Goal: Transaction & Acquisition: Purchase product/service

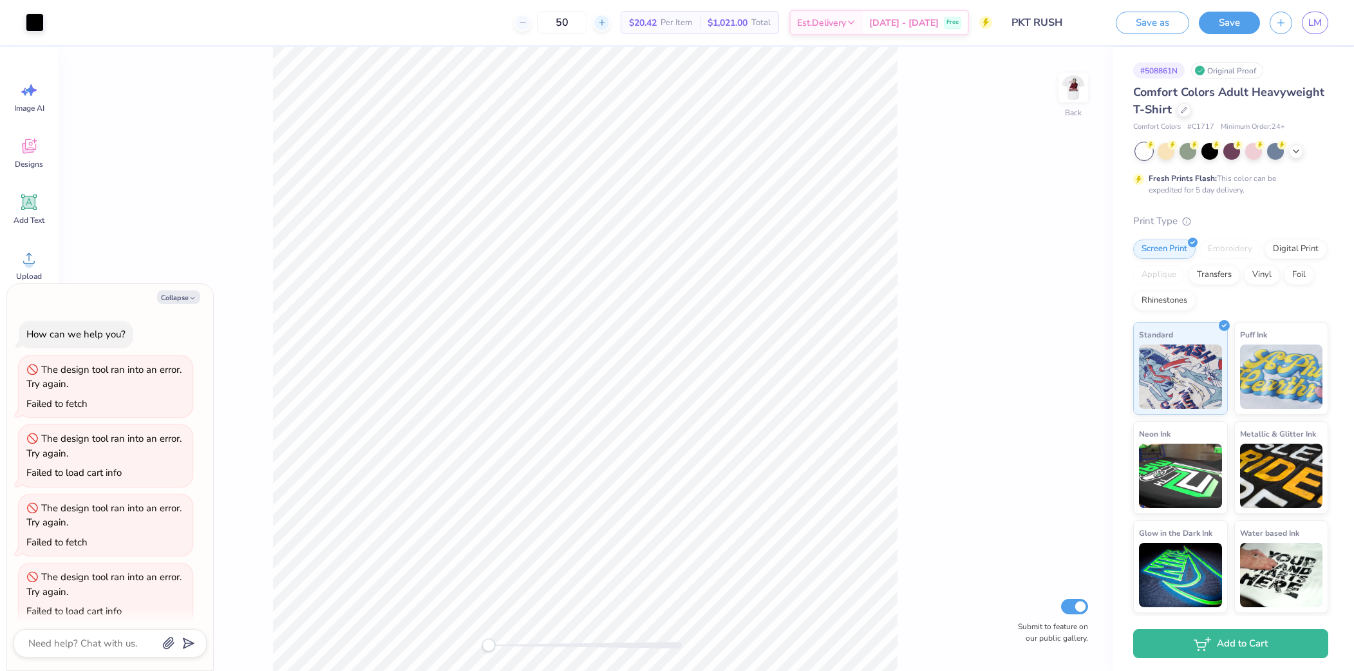
scroll to position [12, 0]
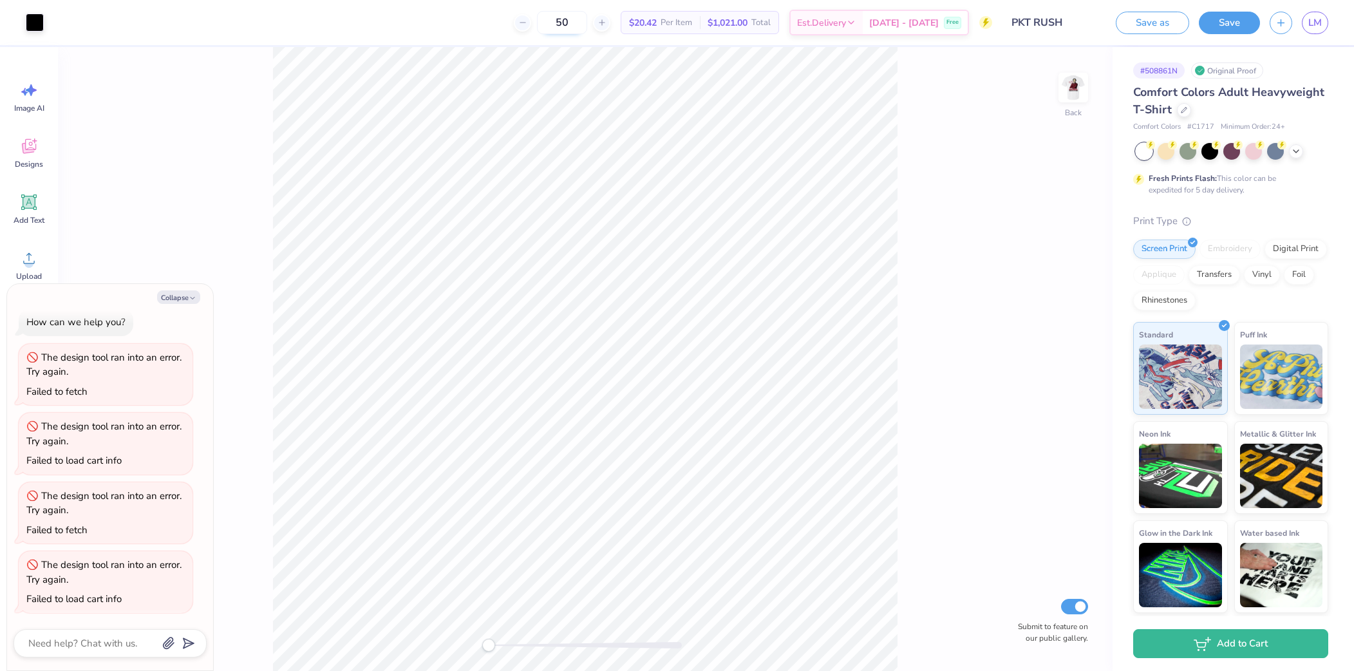
click at [587, 21] on input "50" at bounding box center [562, 22] width 50 height 23
click at [587, 24] on input "50" at bounding box center [562, 22] width 50 height 23
type input "5"
type textarea "x"
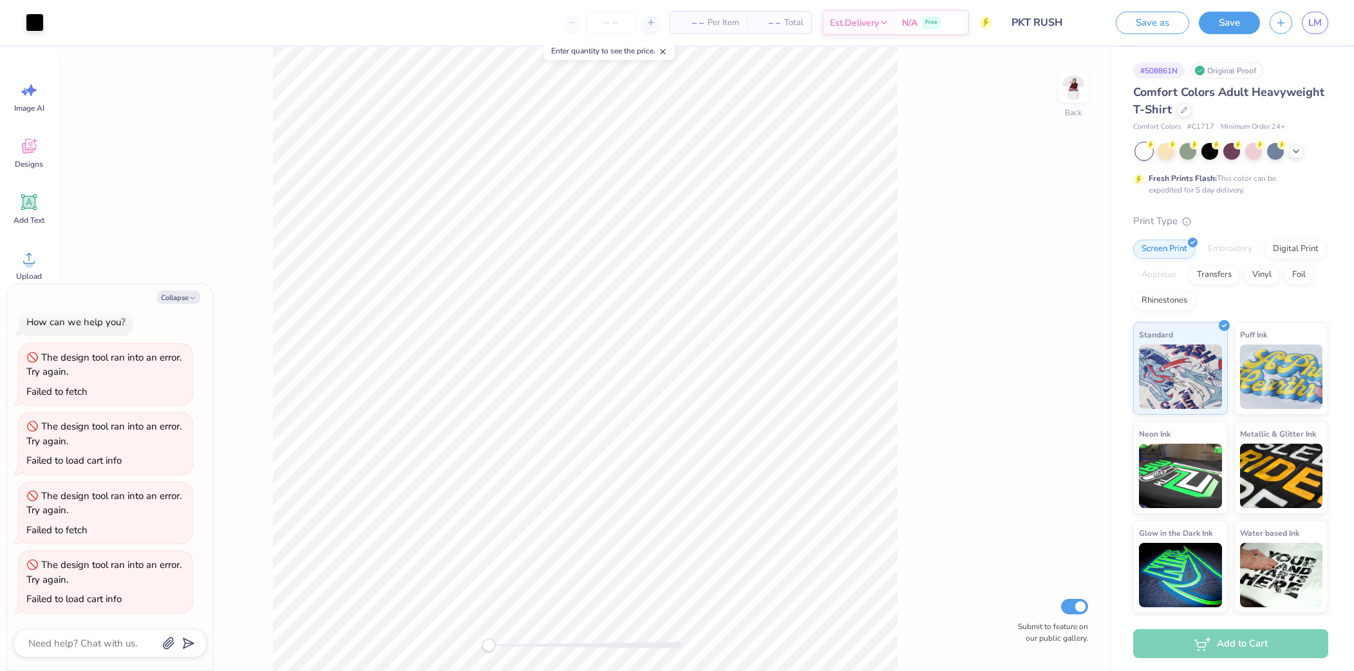
type textarea "x"
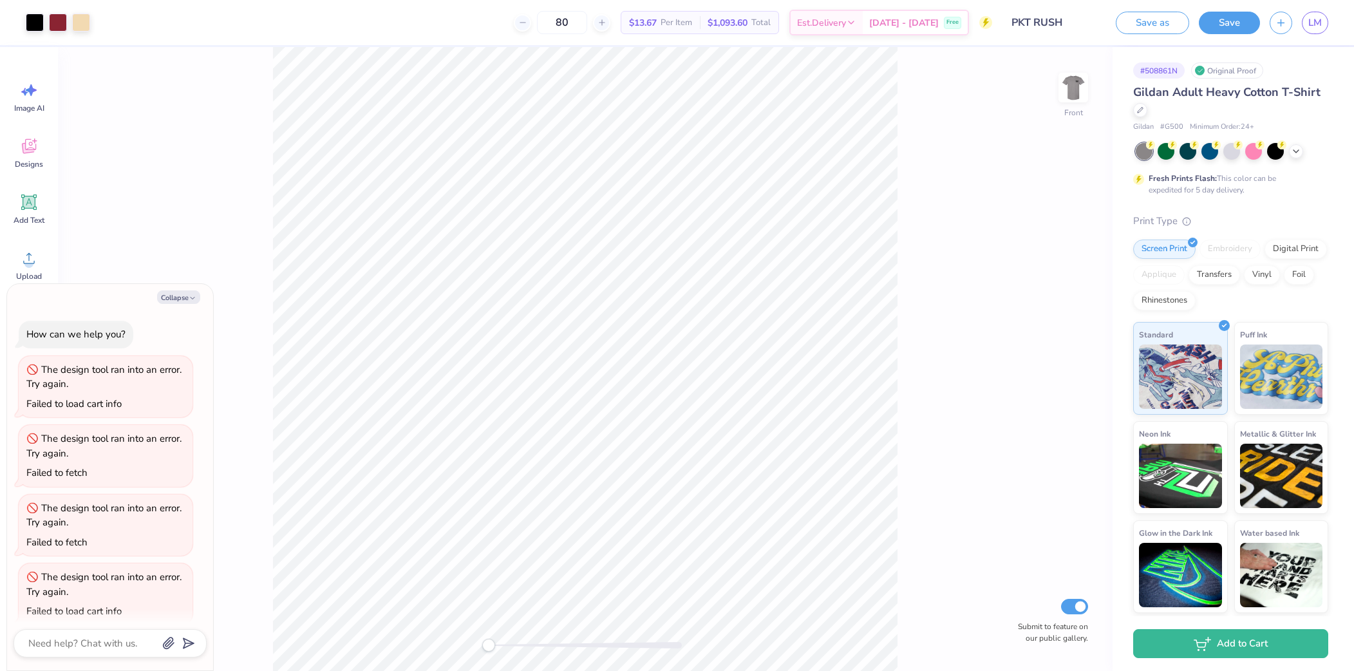
scroll to position [12, 0]
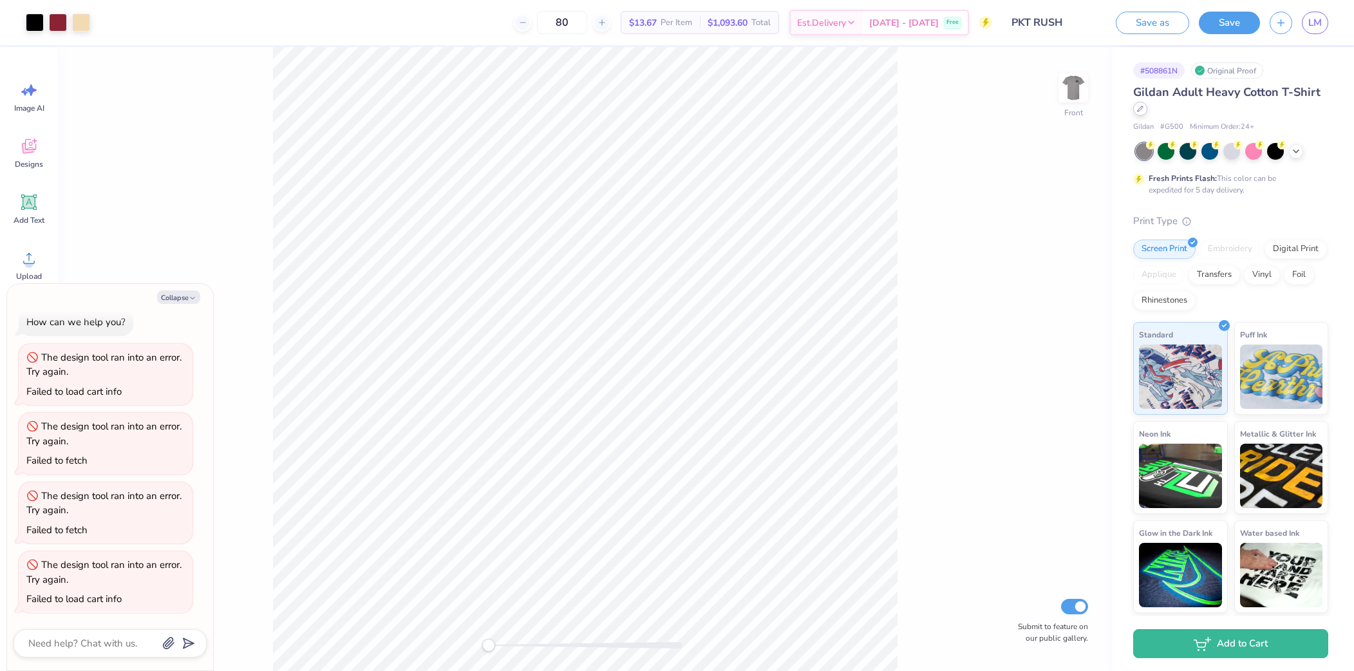
click at [1143, 108] on icon at bounding box center [1140, 109] width 6 height 6
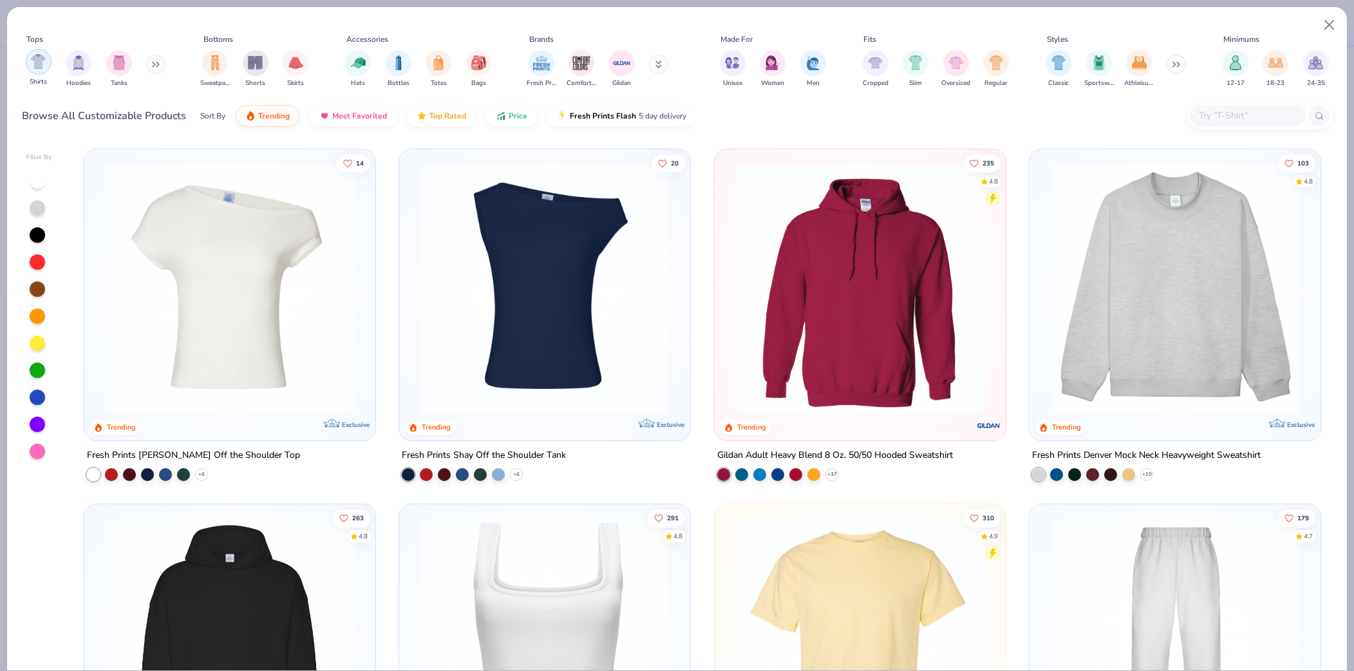
click at [39, 65] on img "filter for Shirts" at bounding box center [38, 61] width 15 height 15
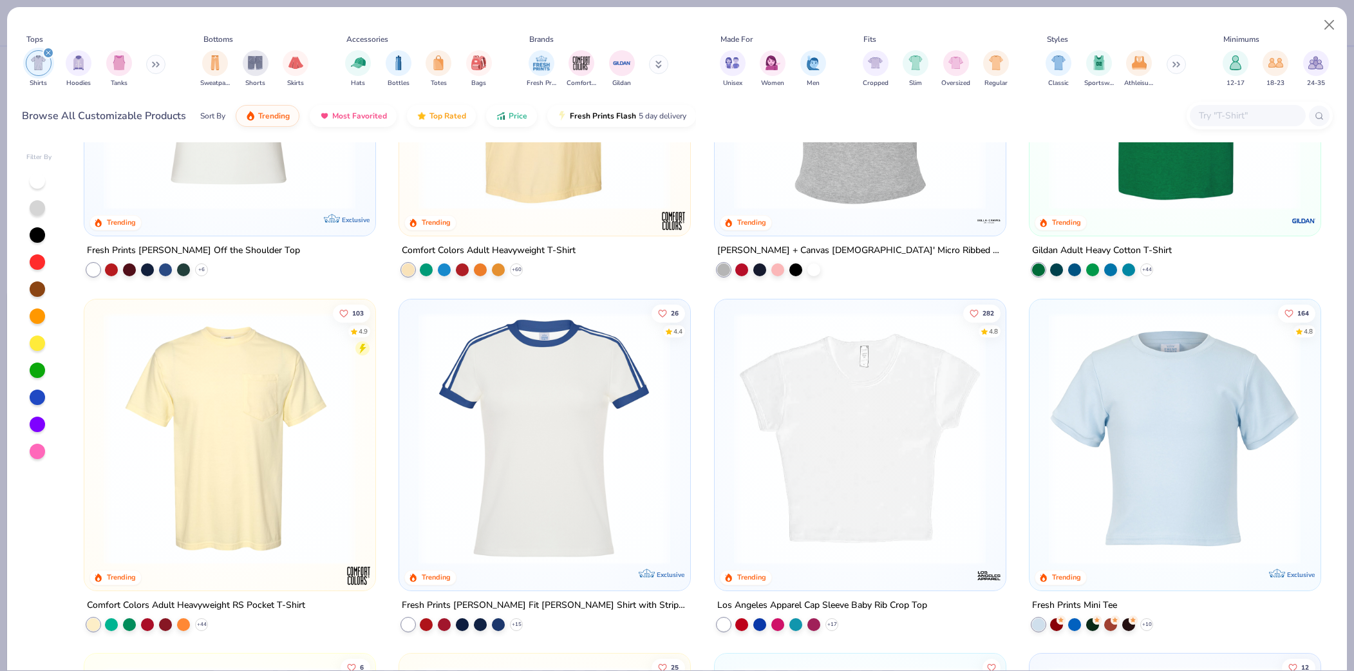
scroll to position [223, 0]
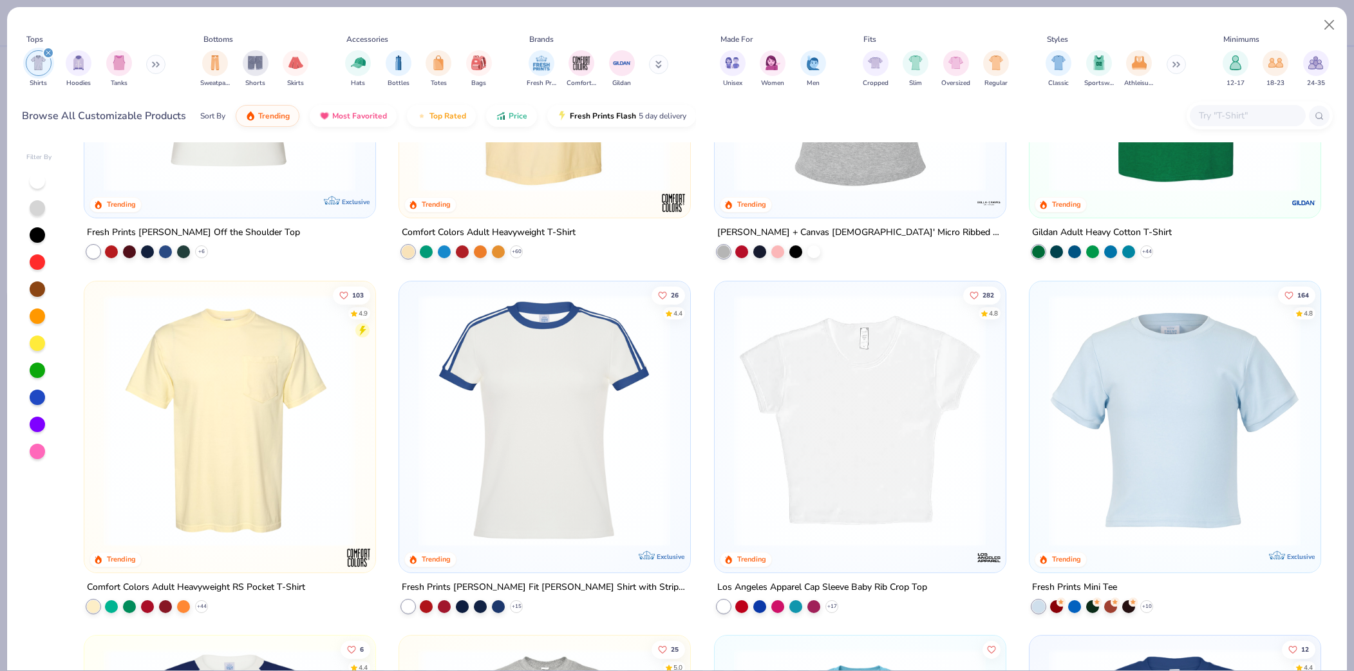
click at [225, 437] on img at bounding box center [229, 420] width 265 height 252
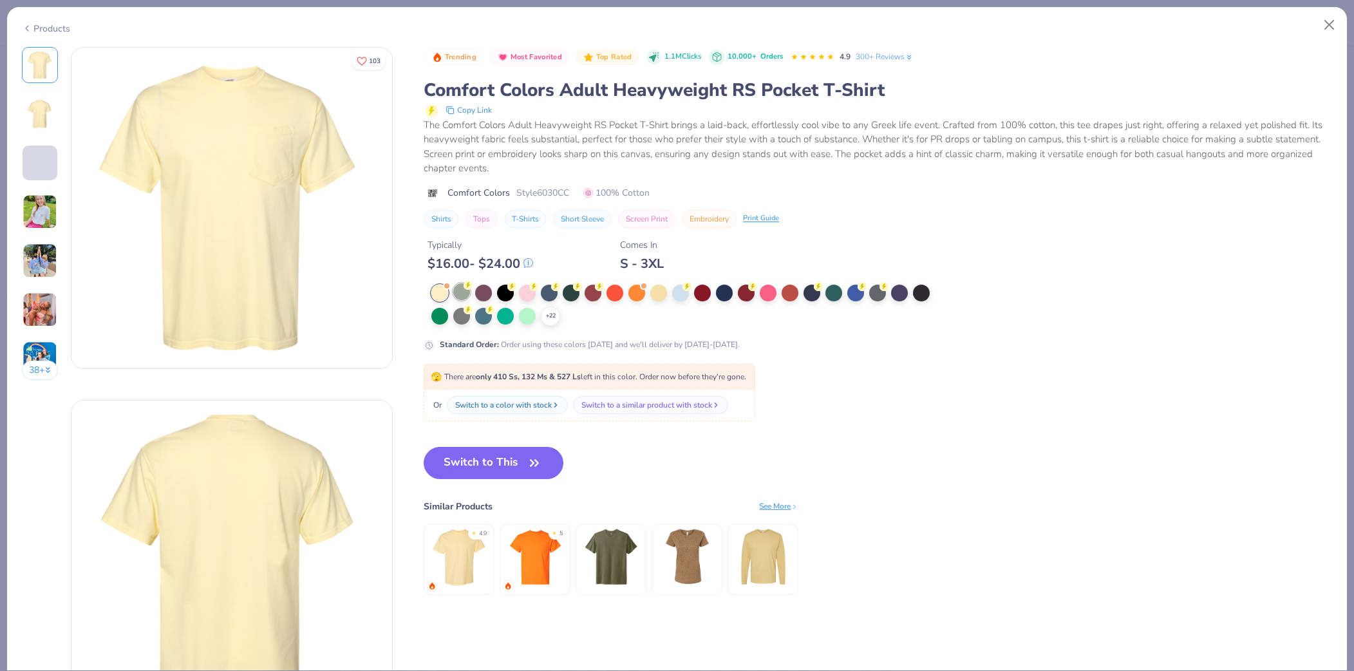
click at [462, 292] on div at bounding box center [461, 291] width 17 height 17
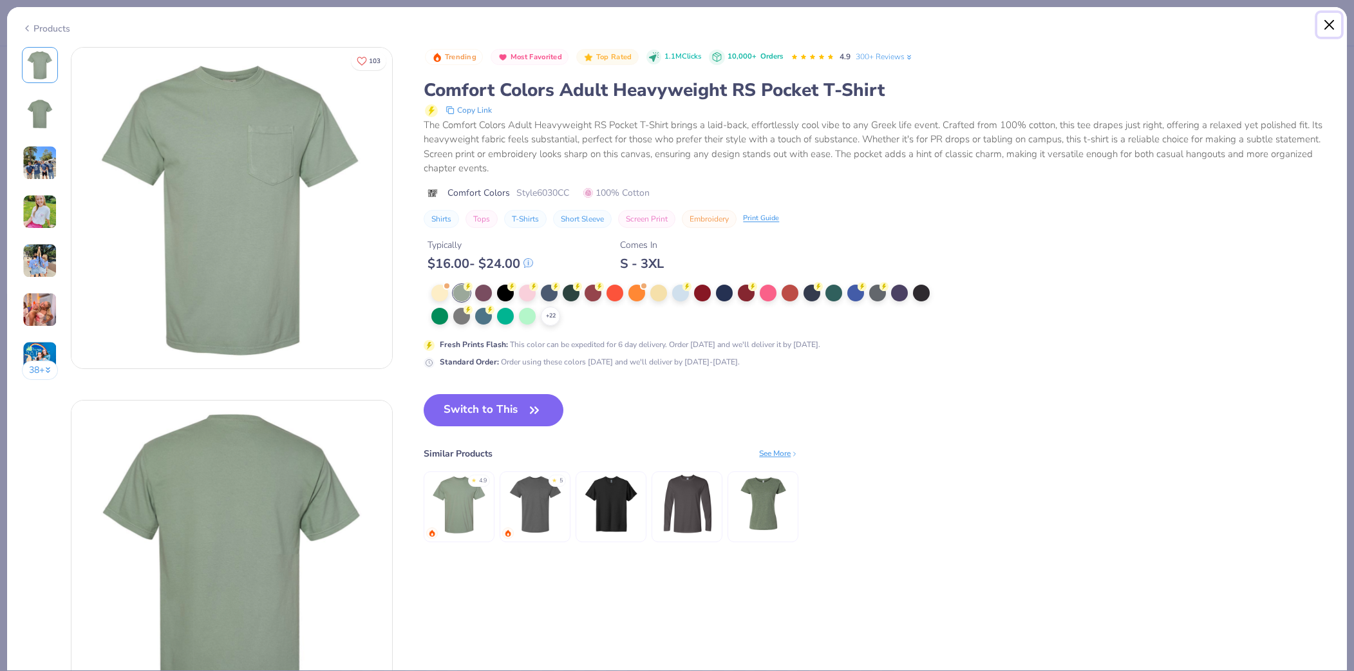
click at [1325, 23] on button "Close" at bounding box center [1330, 25] width 24 height 24
type textarea "x"
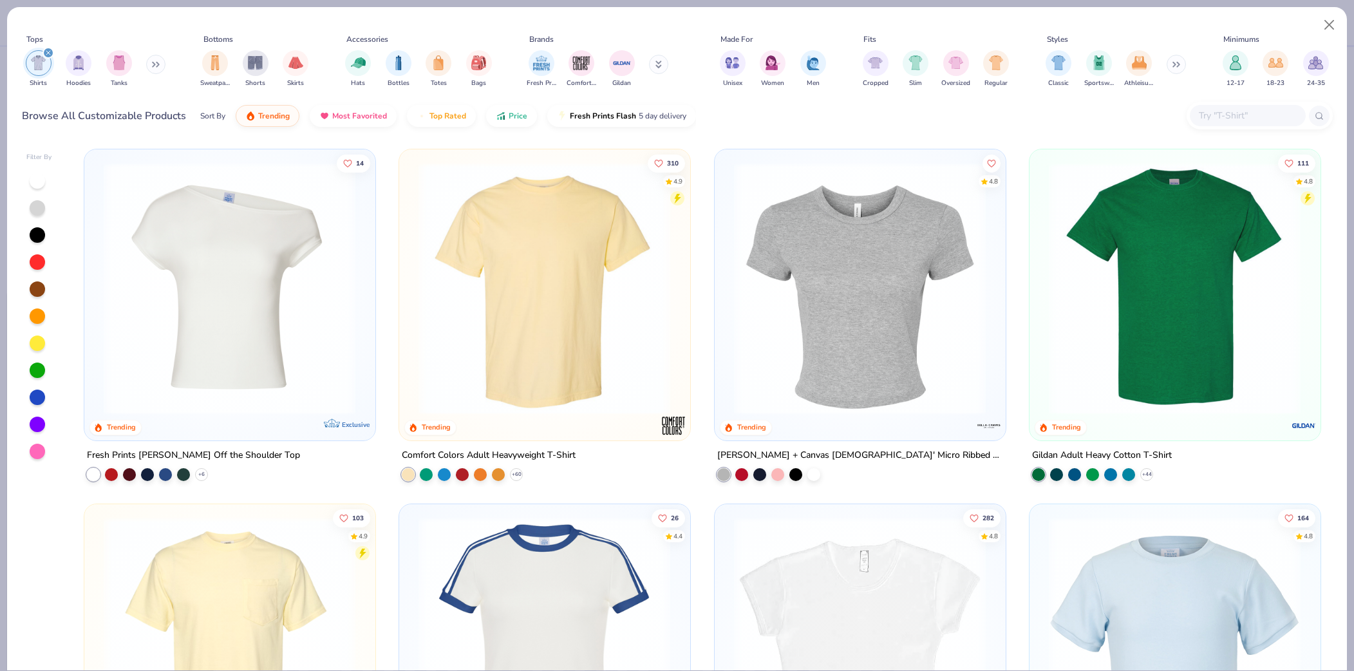
click at [1215, 135] on div "Tops Shirts Hoodies Tanks Bottoms Sweatpants Shorts Skirts Accessories Hats Bot…" at bounding box center [677, 73] width 1340 height 132
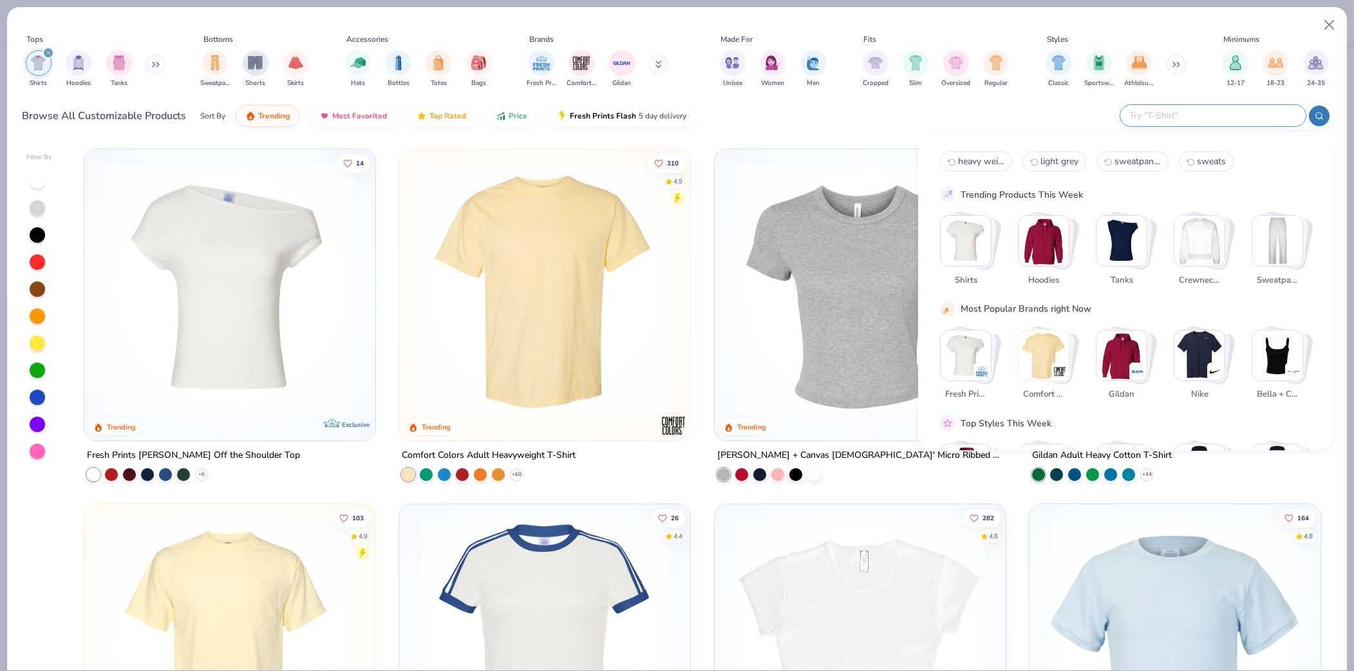
click at [1215, 114] on input "text" at bounding box center [1212, 115] width 169 height 15
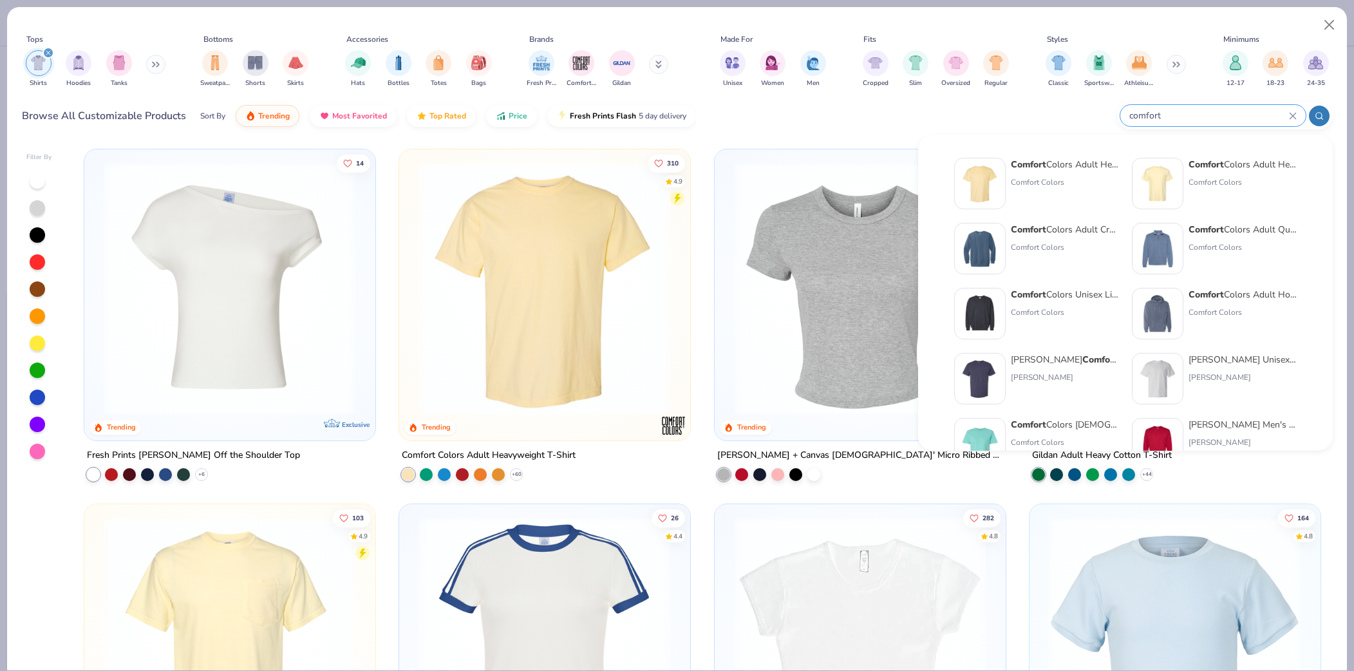
type input "comfort"
click at [1092, 174] on div "Comfort Colors Adult Heavyweight T-Shirt Comfort Colors" at bounding box center [1065, 184] width 108 height 52
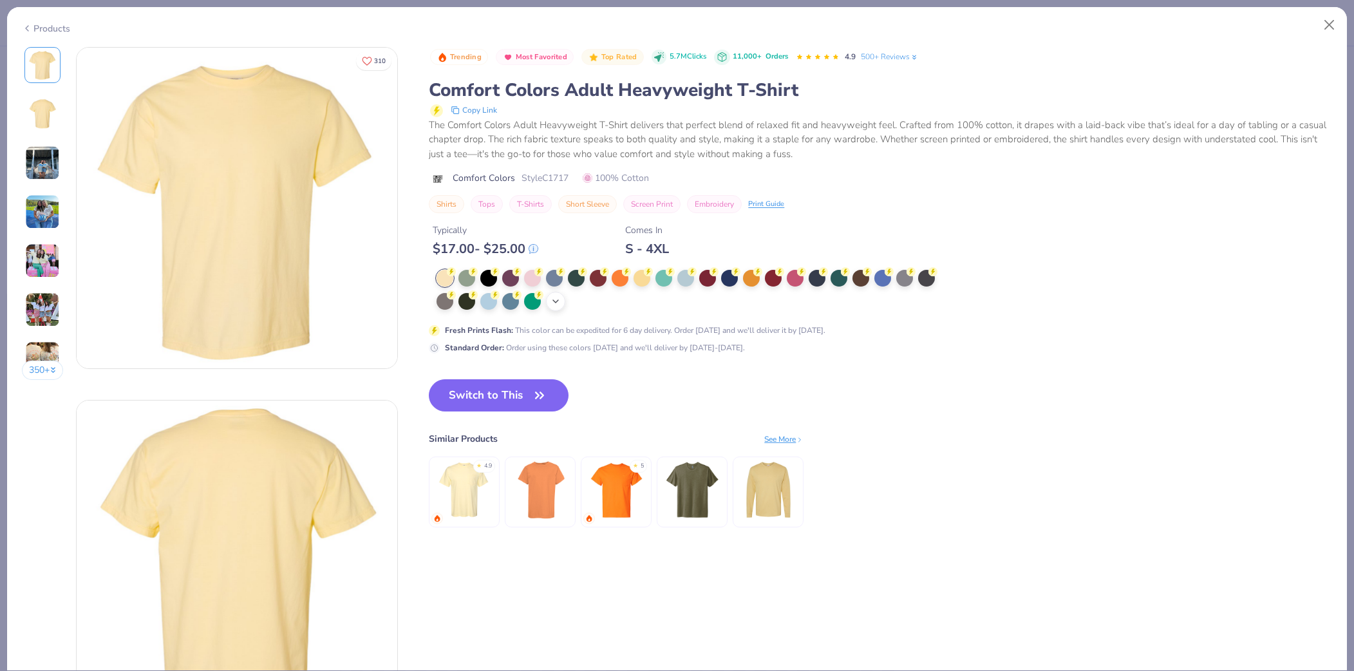
click at [560, 305] on icon at bounding box center [556, 301] width 10 height 10
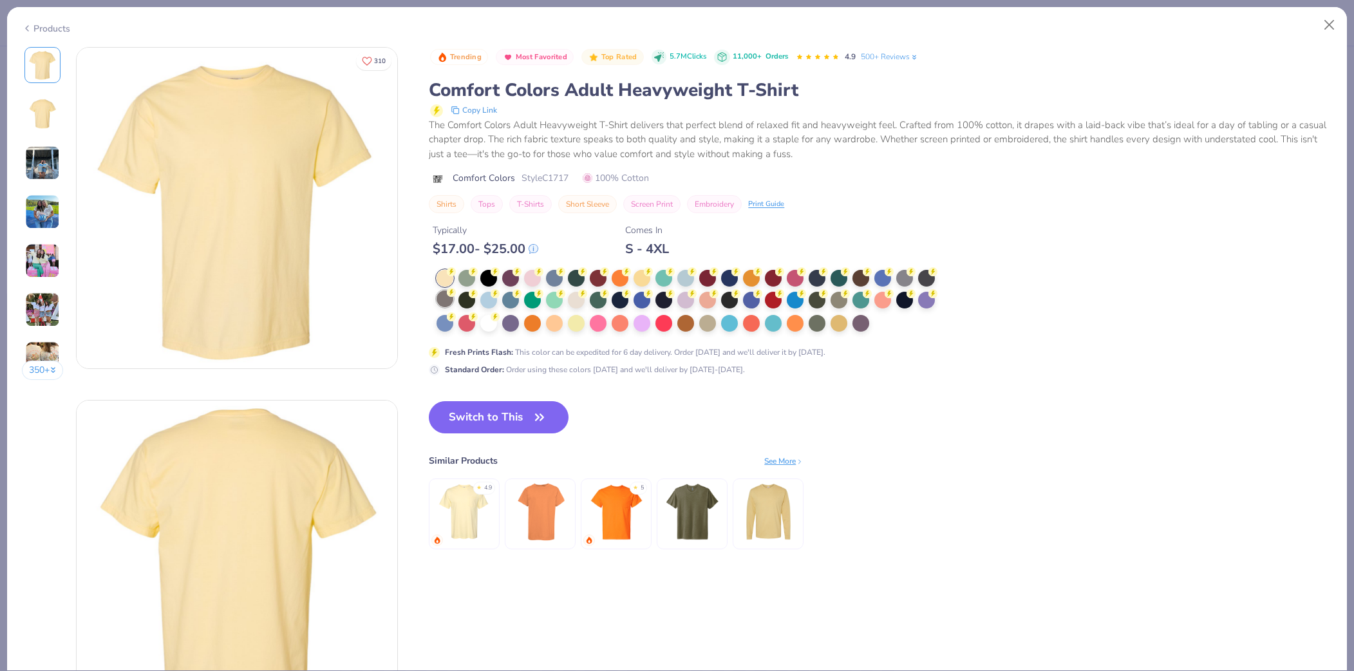
click at [444, 296] on div at bounding box center [445, 298] width 17 height 17
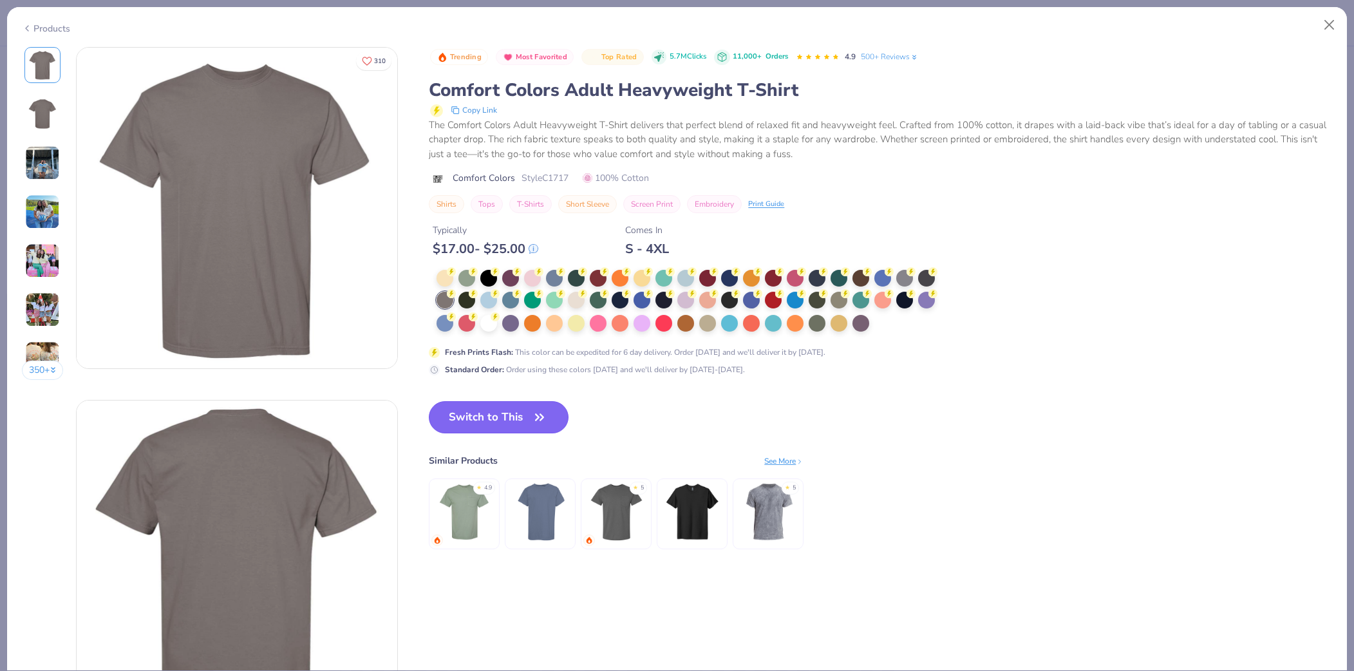
click at [488, 424] on button "Switch to This" at bounding box center [499, 417] width 140 height 32
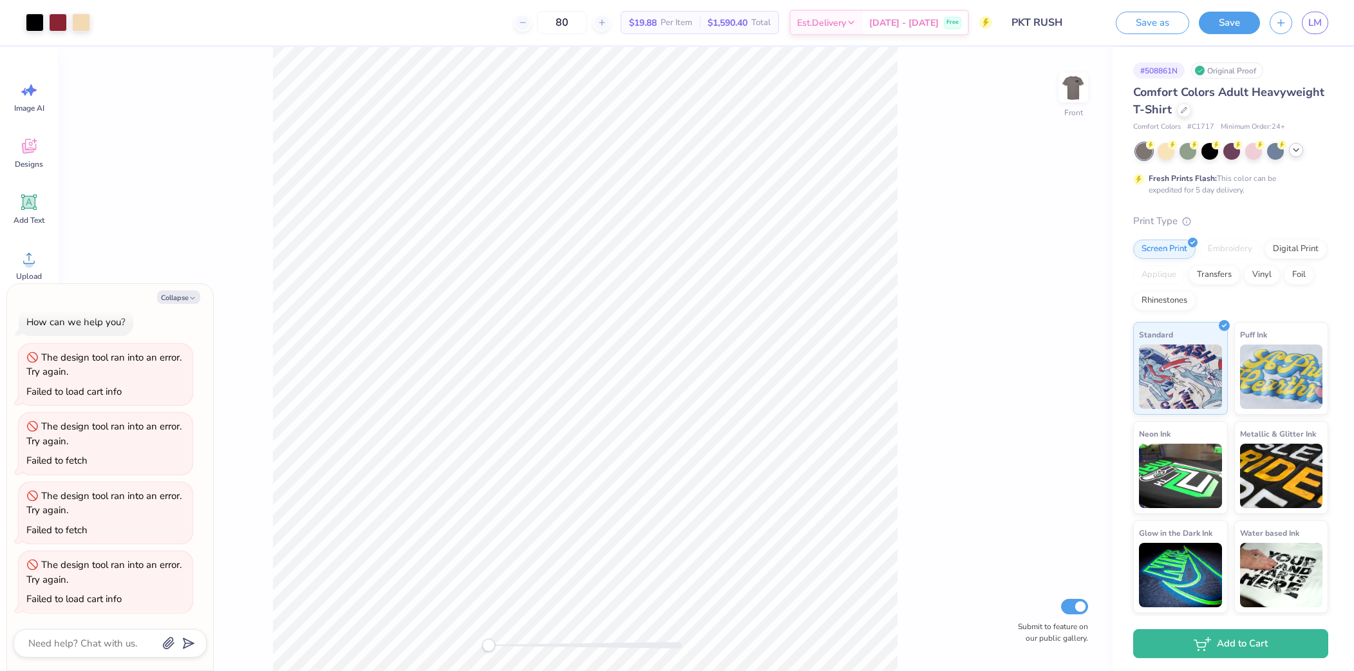
click at [1295, 151] on icon at bounding box center [1296, 150] width 10 height 10
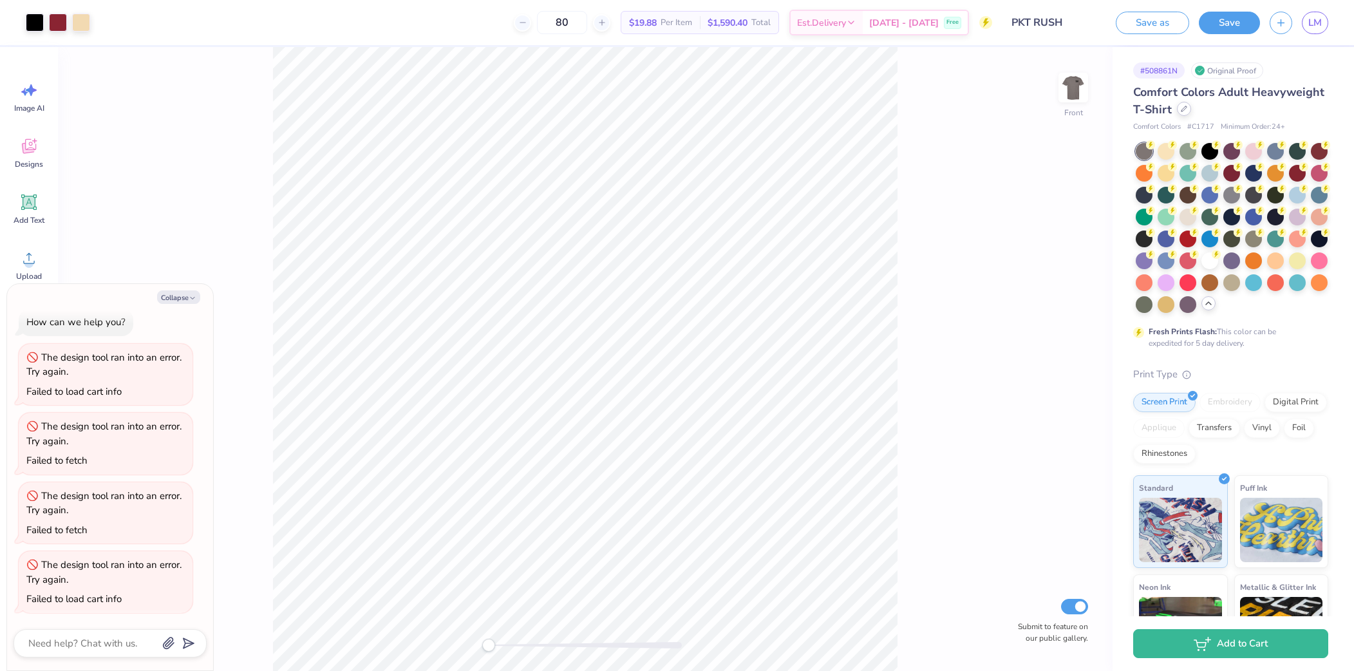
click at [1187, 112] on div at bounding box center [1184, 109] width 14 height 14
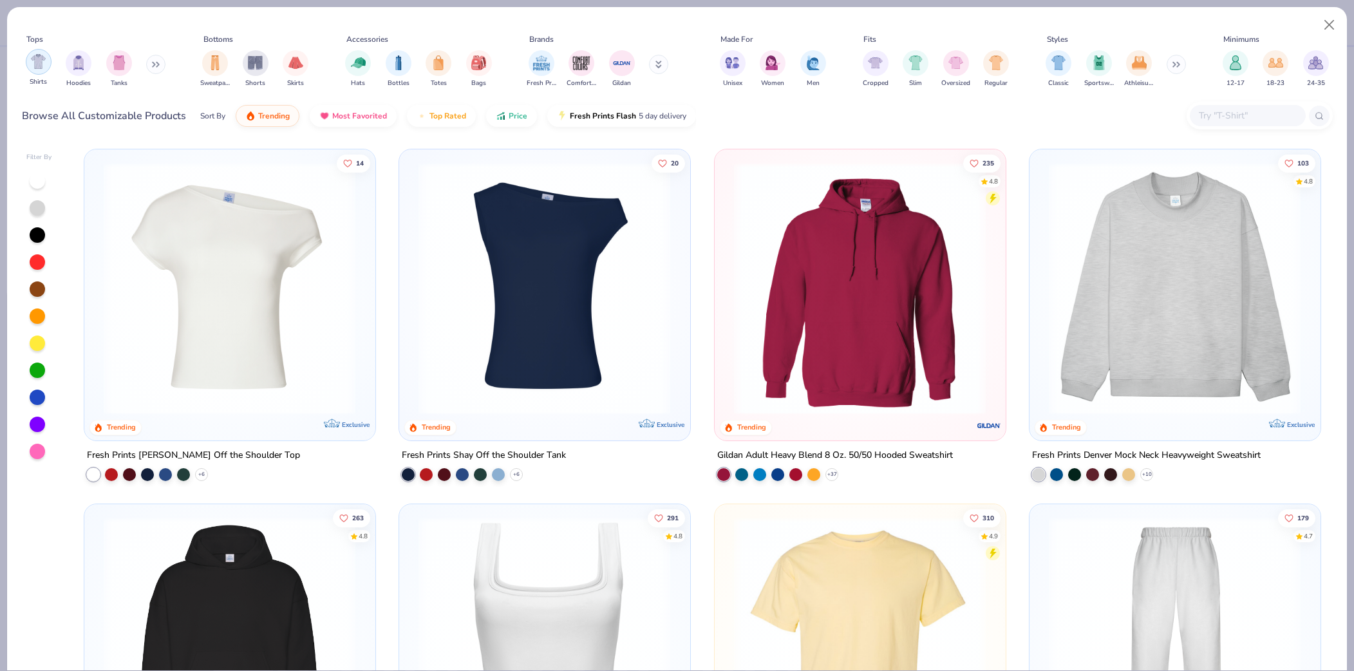
click at [44, 64] on img "filter for Shirts" at bounding box center [38, 61] width 15 height 15
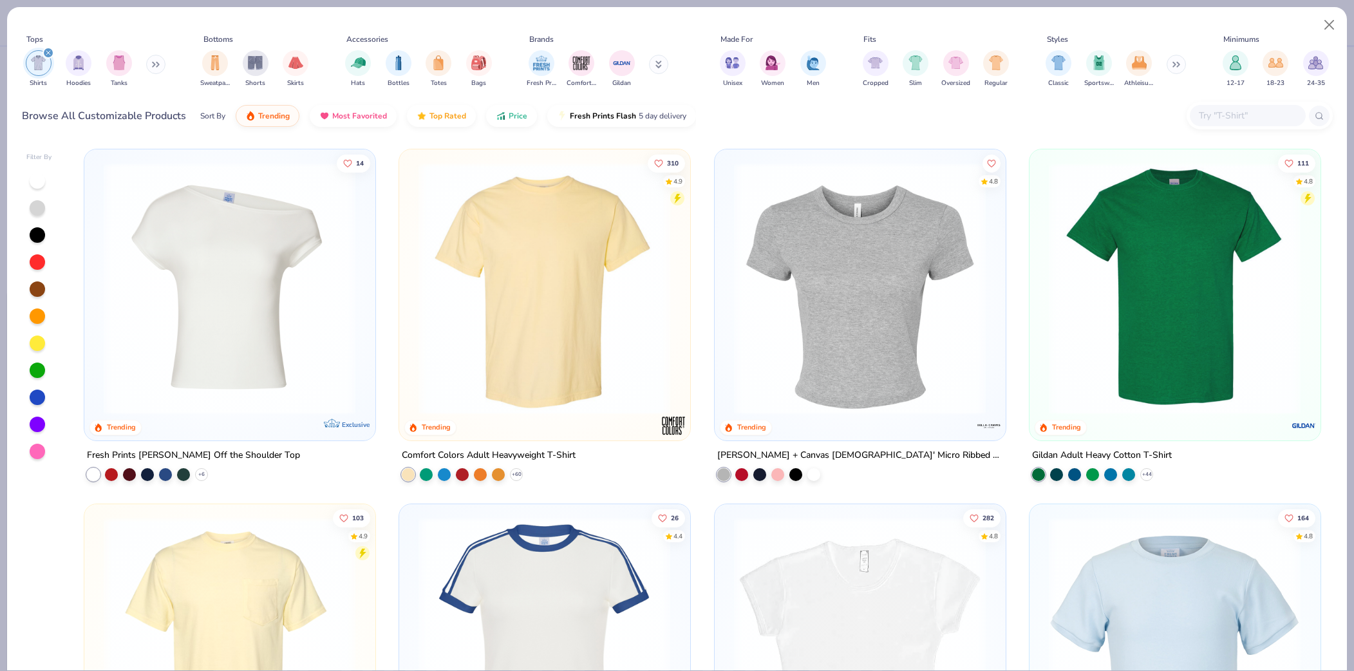
click at [1146, 363] on img at bounding box center [1175, 288] width 265 height 252
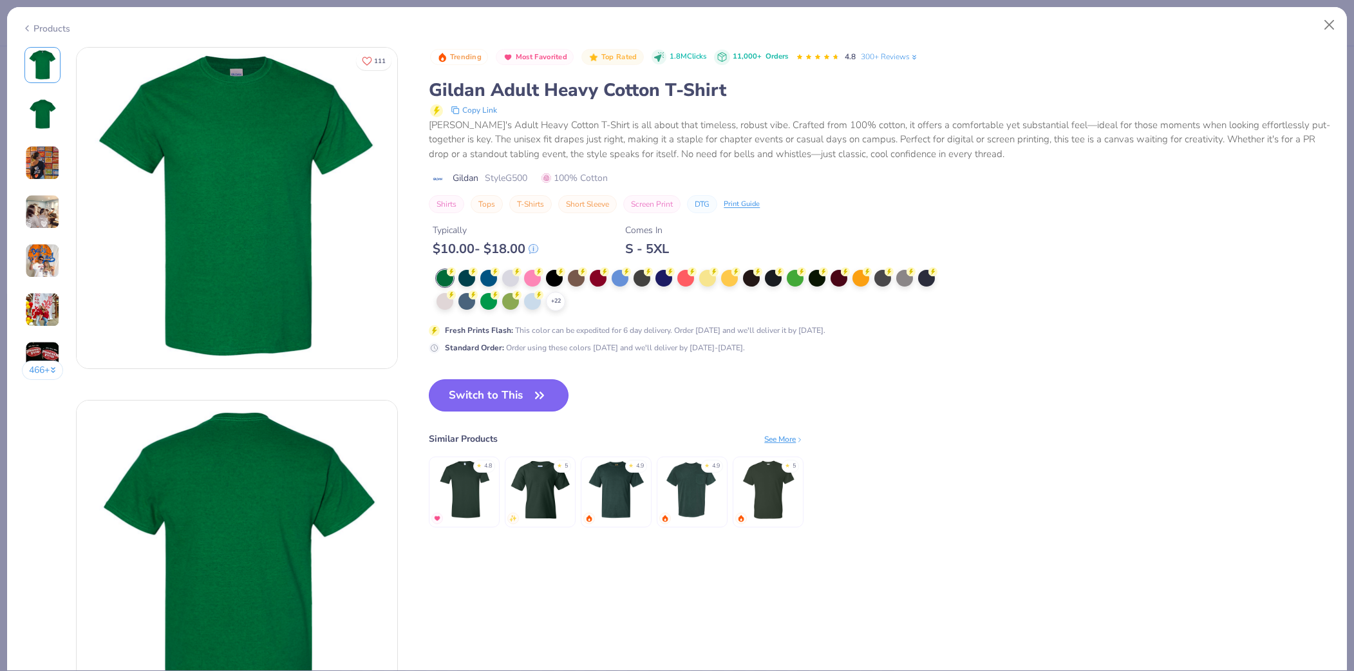
click at [497, 387] on button "Switch to This" at bounding box center [499, 395] width 140 height 32
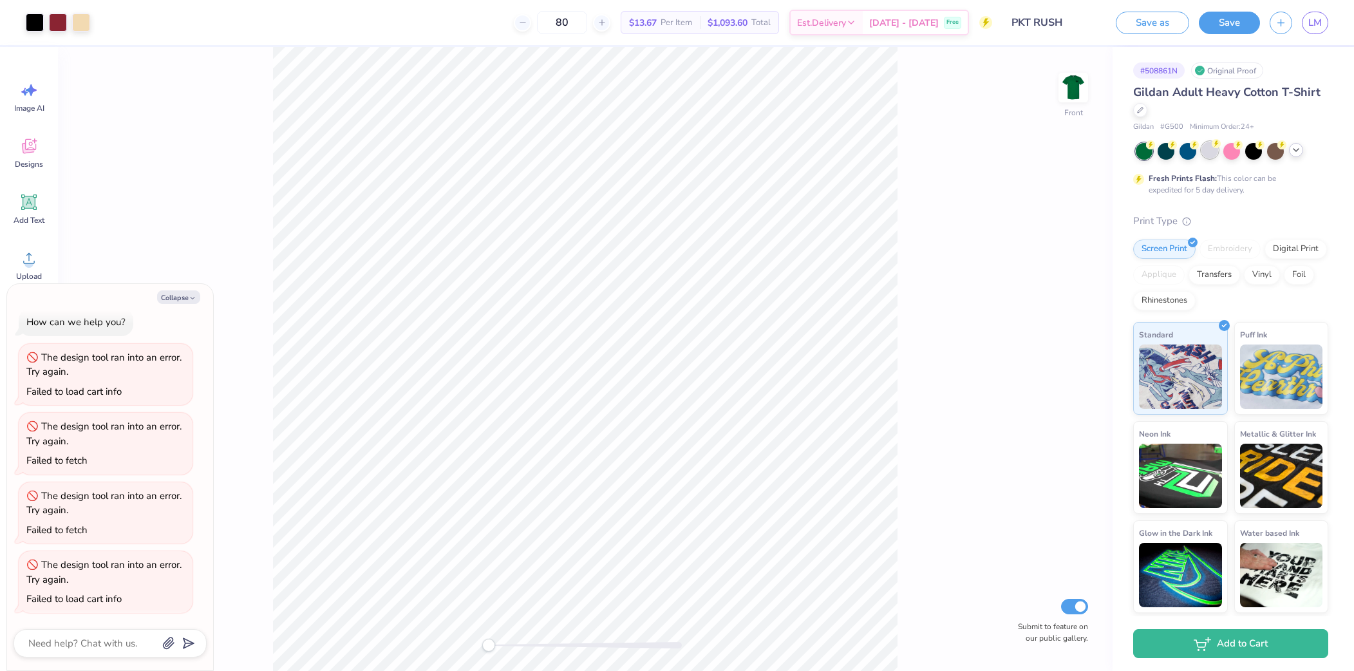
click at [1209, 147] on div at bounding box center [1210, 150] width 17 height 17
click at [1309, 155] on div at bounding box center [1232, 151] width 193 height 17
click at [1300, 155] on div at bounding box center [1296, 150] width 14 height 14
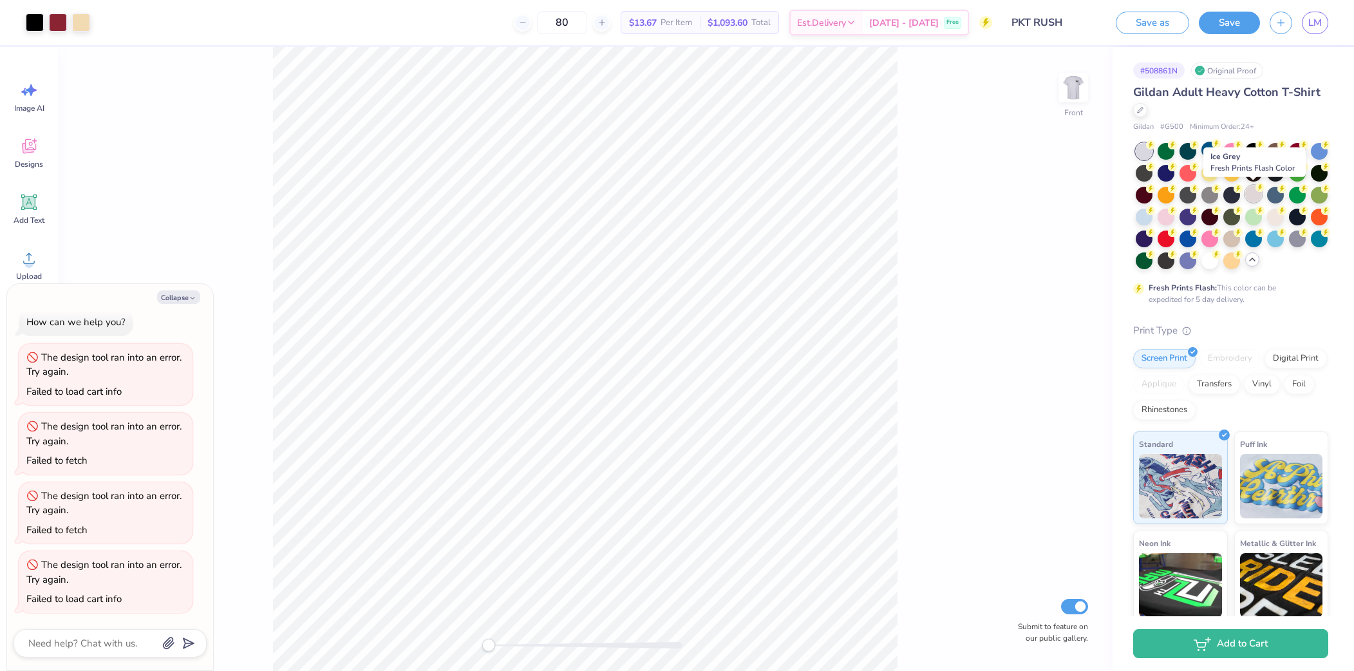
click at [1253, 189] on div at bounding box center [1254, 193] width 17 height 17
click at [1213, 191] on icon at bounding box center [1216, 187] width 9 height 9
click at [1253, 196] on div at bounding box center [1254, 193] width 17 height 17
drag, startPoint x: 1276, startPoint y: 220, endPoint x: 1317, endPoint y: 292, distance: 82.5
click at [1317, 292] on div "Fresh Prints Flash: This color can be expedited for 5 day delivery." at bounding box center [1231, 224] width 195 height 162
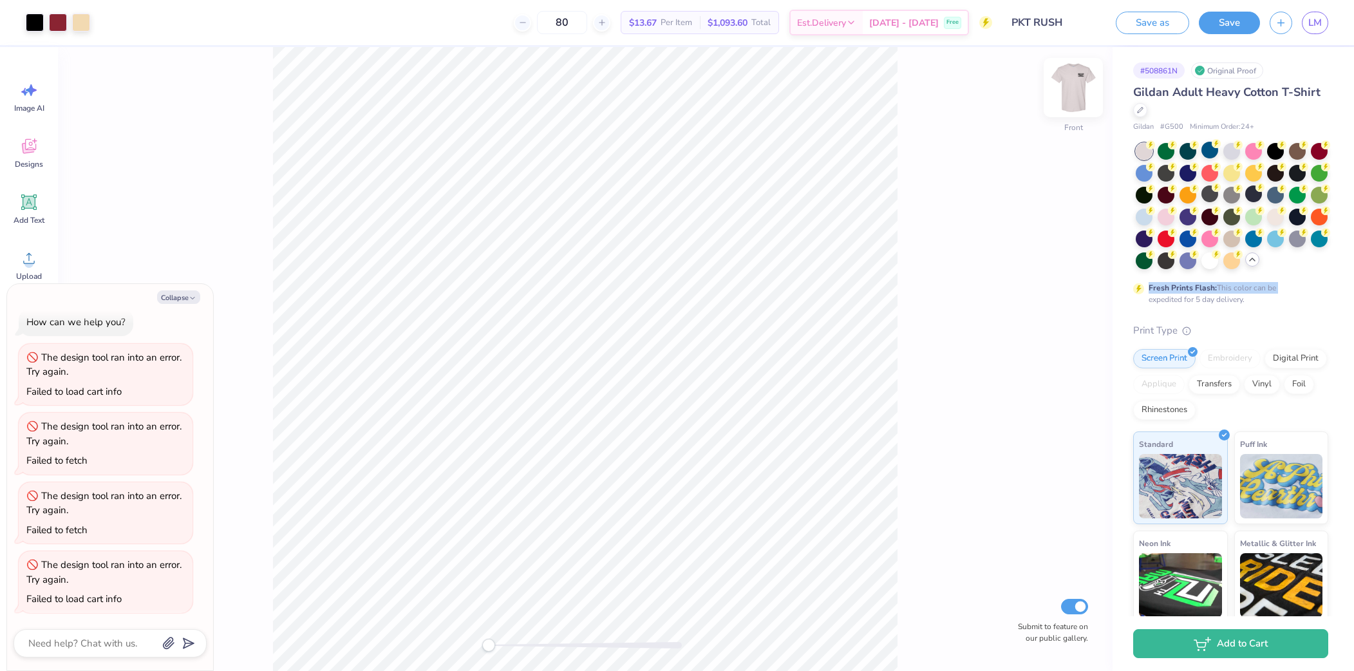
click at [1077, 91] on img at bounding box center [1074, 88] width 52 height 52
click at [1077, 92] on img at bounding box center [1074, 88] width 52 height 52
type textarea "x"
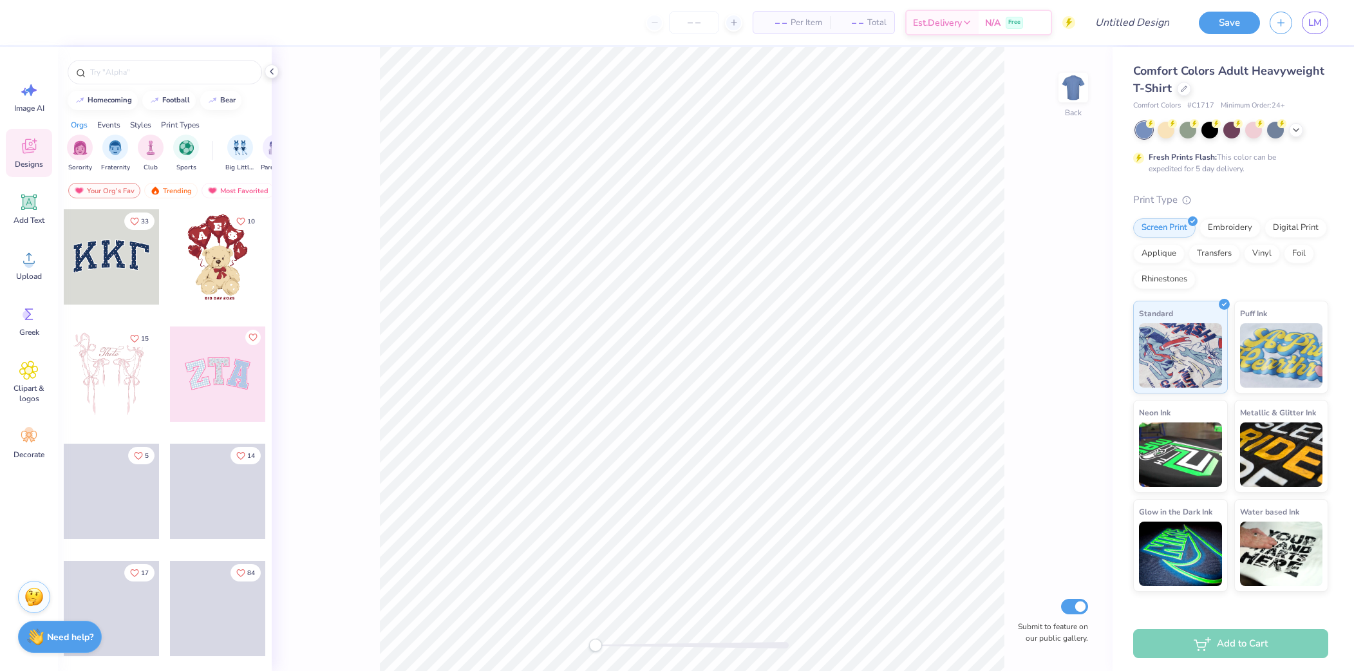
click at [1190, 82] on div "Comfort Colors Adult Heavyweight T-Shirt" at bounding box center [1231, 79] width 195 height 35
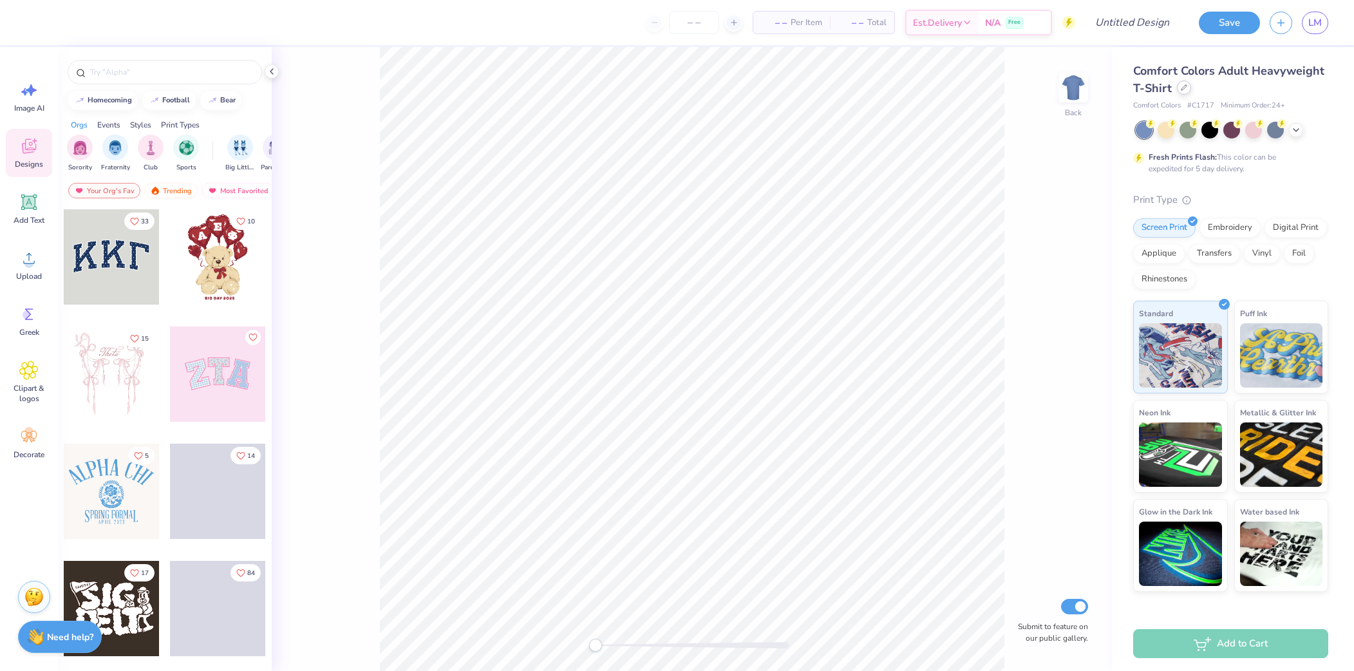
click at [1183, 89] on icon at bounding box center [1184, 87] width 5 height 5
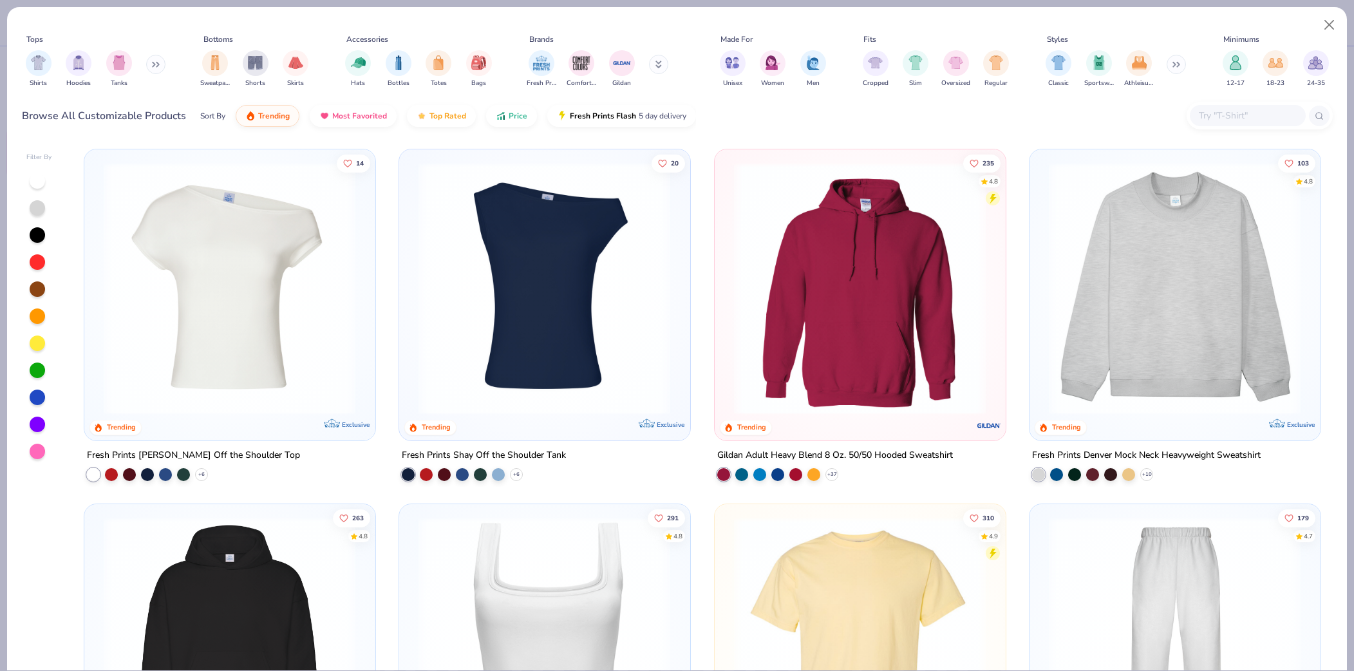
click at [1226, 126] on div at bounding box center [1248, 115] width 116 height 21
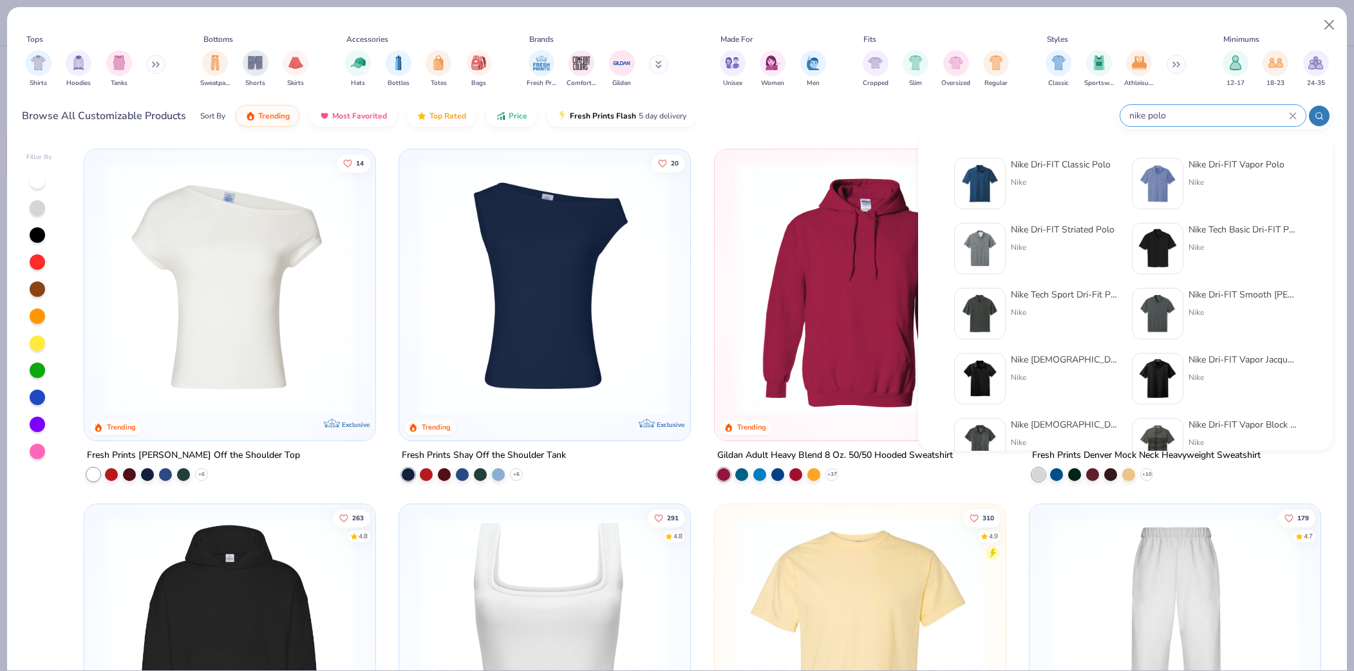
type input "nike polo"
click at [1240, 169] on div "Nike Dri-FIT Vapor Polo" at bounding box center [1237, 165] width 96 height 14
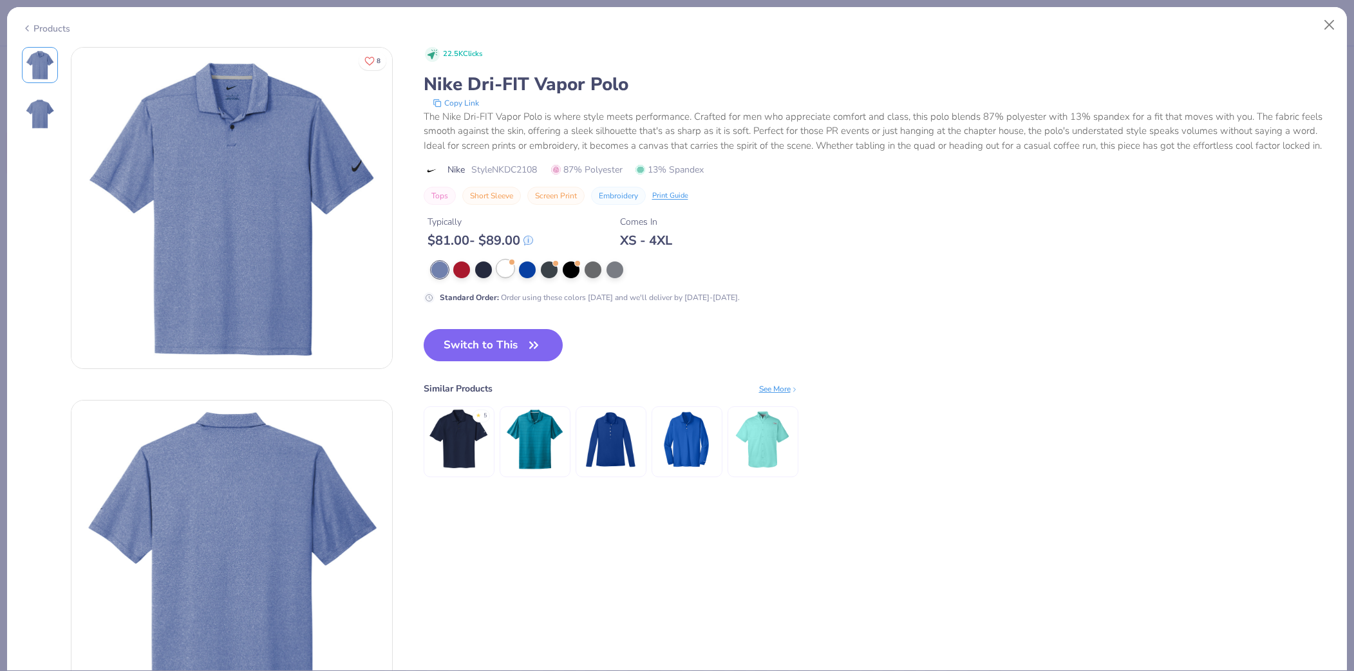
click at [506, 261] on div at bounding box center [505, 268] width 17 height 17
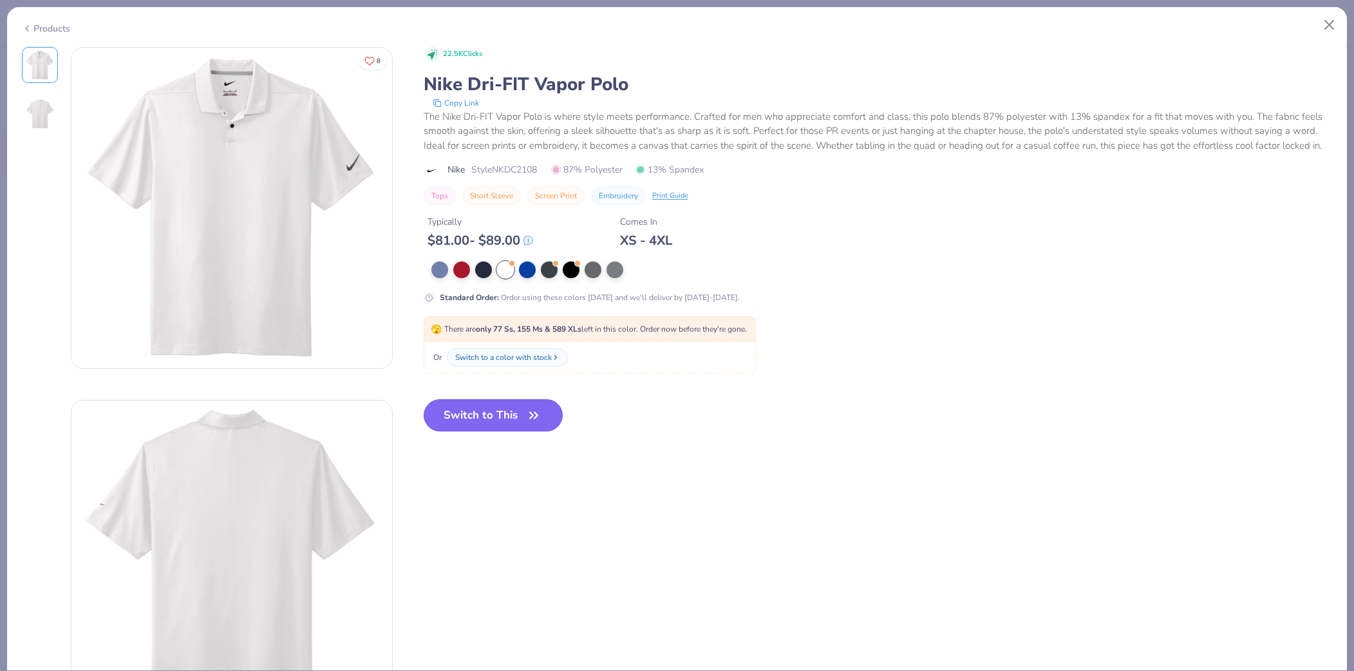
click at [518, 401] on button "Switch to This" at bounding box center [494, 415] width 140 height 32
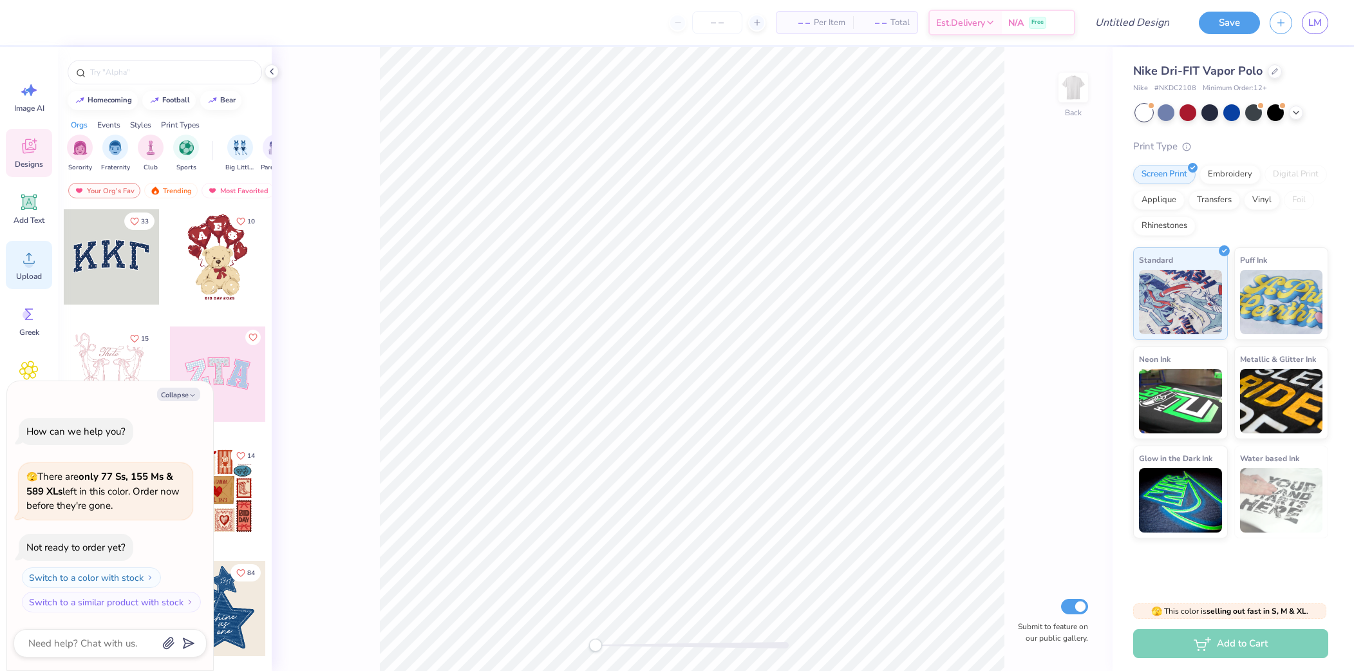
click at [24, 261] on icon at bounding box center [28, 258] width 19 height 19
click at [23, 269] on div "Upload" at bounding box center [29, 265] width 46 height 48
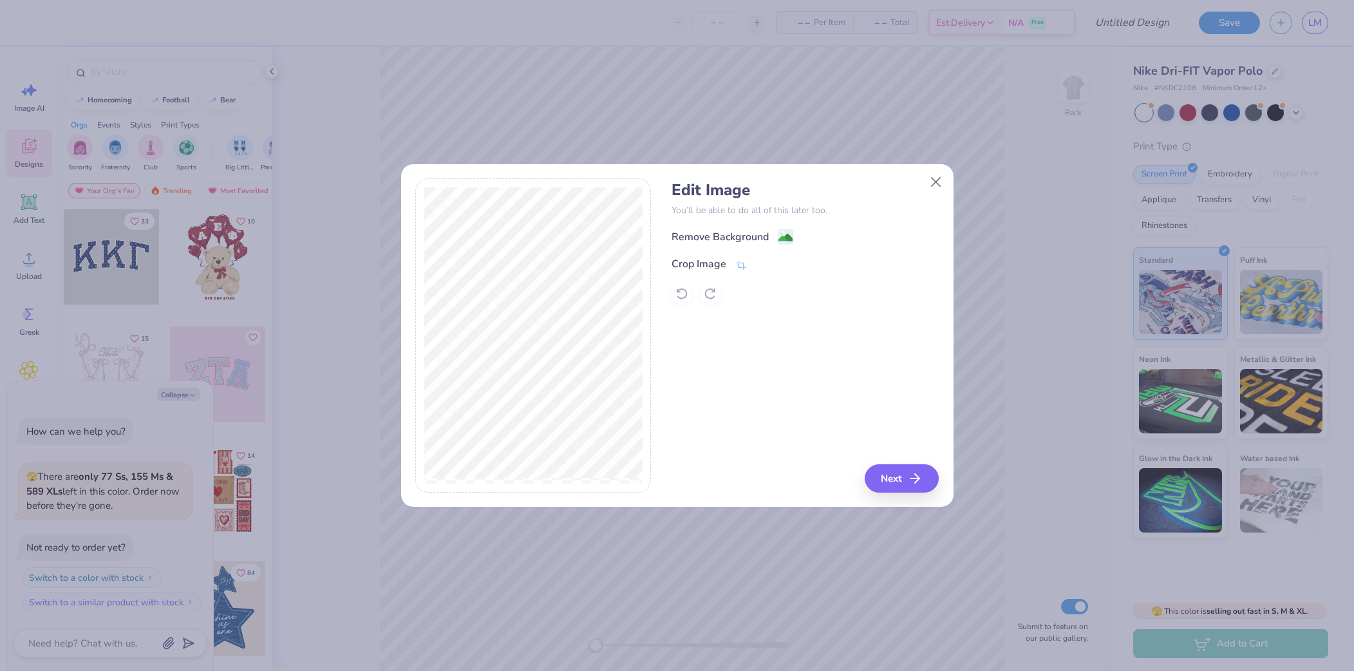
click at [768, 229] on div "Remove Background" at bounding box center [805, 237] width 267 height 16
click at [751, 239] on div "Remove Background" at bounding box center [720, 238] width 97 height 15
click at [897, 475] on button "Next" at bounding box center [904, 478] width 74 height 28
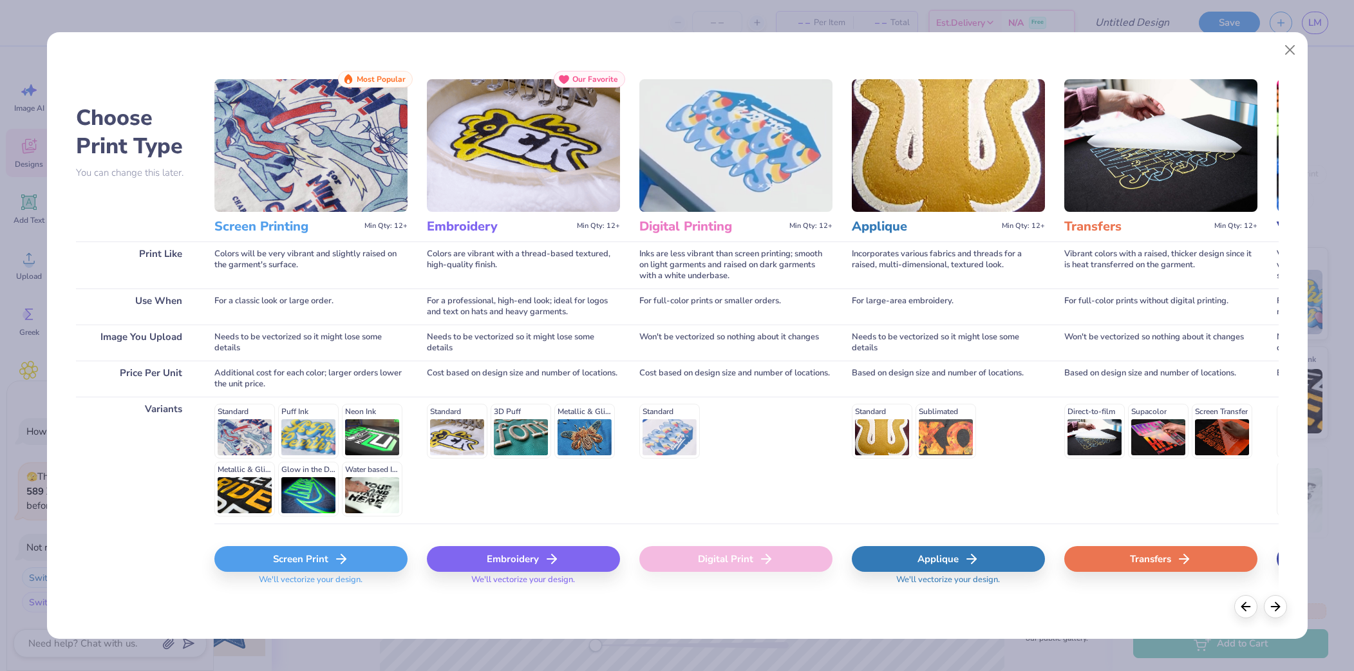
click at [366, 559] on div "Screen Print" at bounding box center [310, 559] width 193 height 26
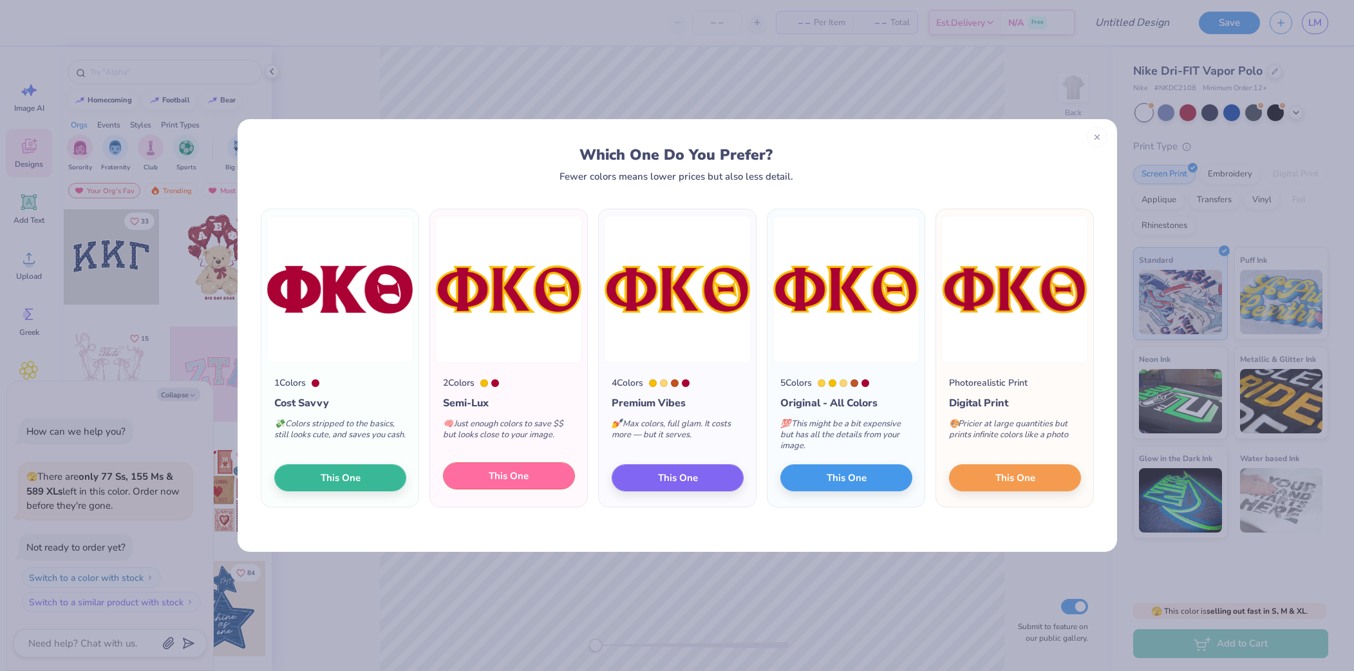
click at [540, 475] on button "This One" at bounding box center [509, 475] width 132 height 27
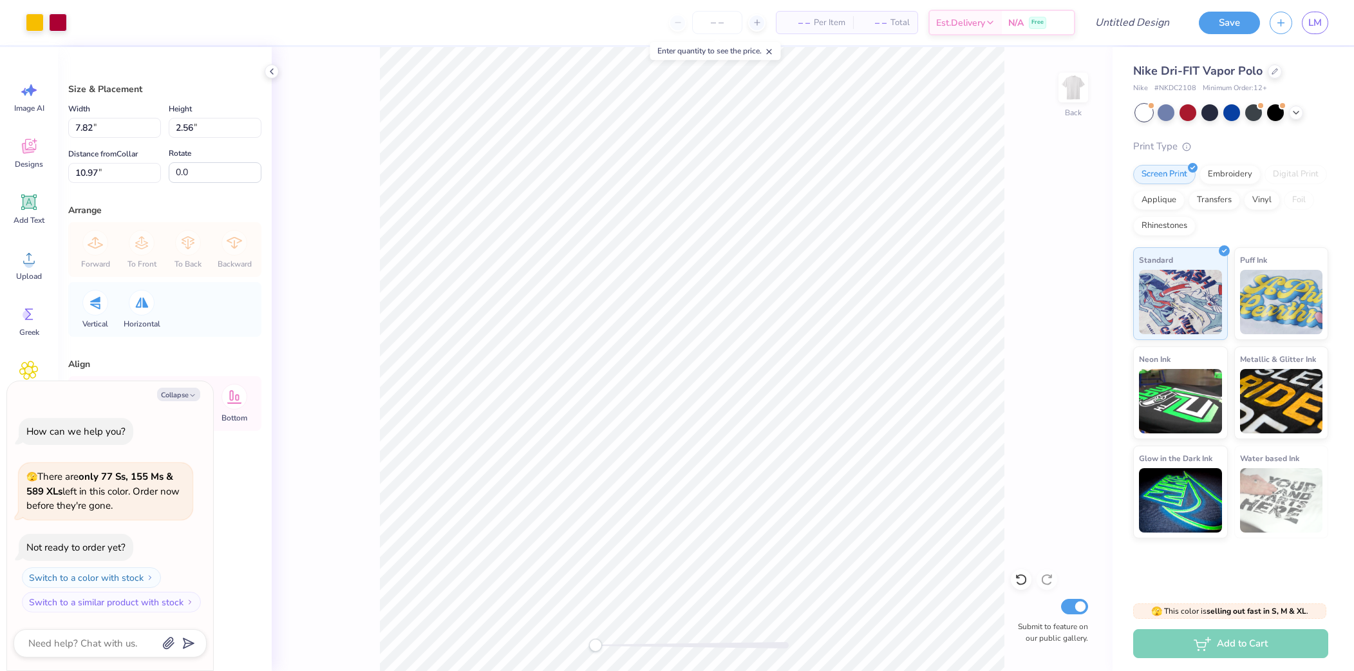
type textarea "x"
type input "2.72"
type input "0.89"
type textarea "x"
type input "4.11"
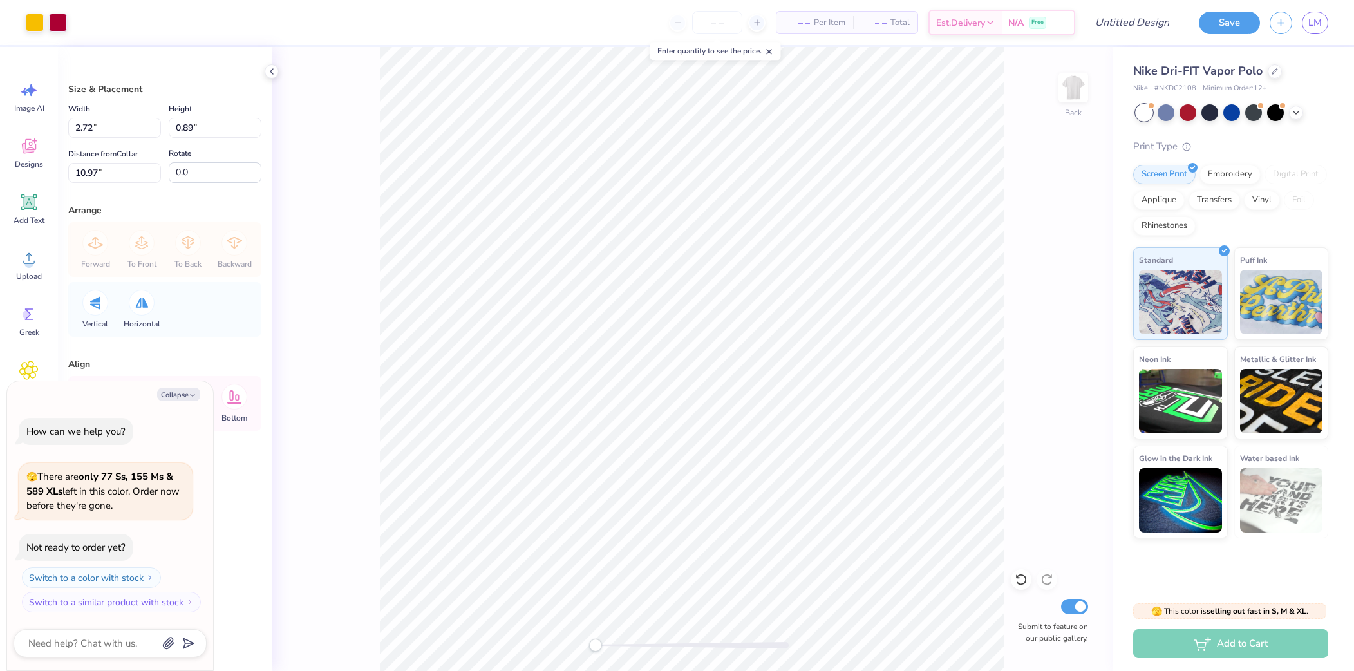
type input "1.35"
click at [57, 24] on div at bounding box center [58, 21] width 18 height 18
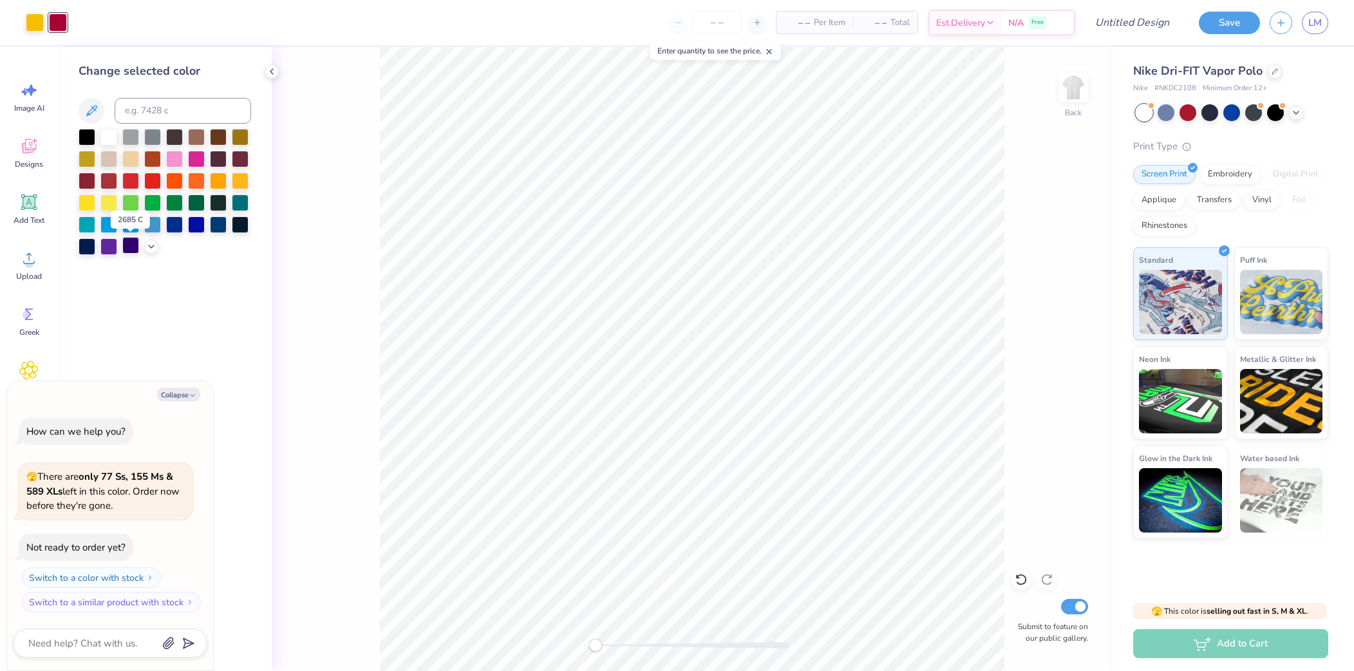
click at [131, 247] on div at bounding box center [130, 245] width 17 height 17
click at [43, 19] on div at bounding box center [35, 21] width 18 height 18
click at [37, 19] on div at bounding box center [35, 23] width 18 height 18
click at [130, 223] on div at bounding box center [130, 223] width 17 height 17
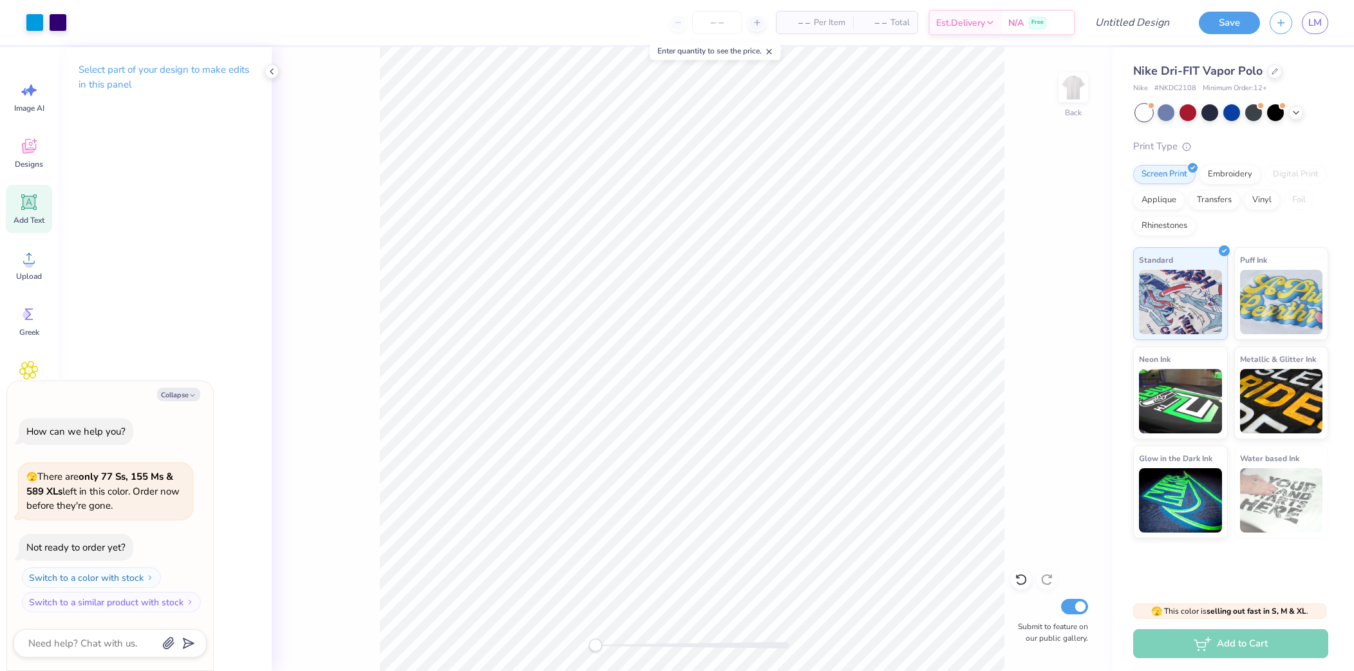
click at [31, 225] on div "Add Text" at bounding box center [29, 209] width 46 height 48
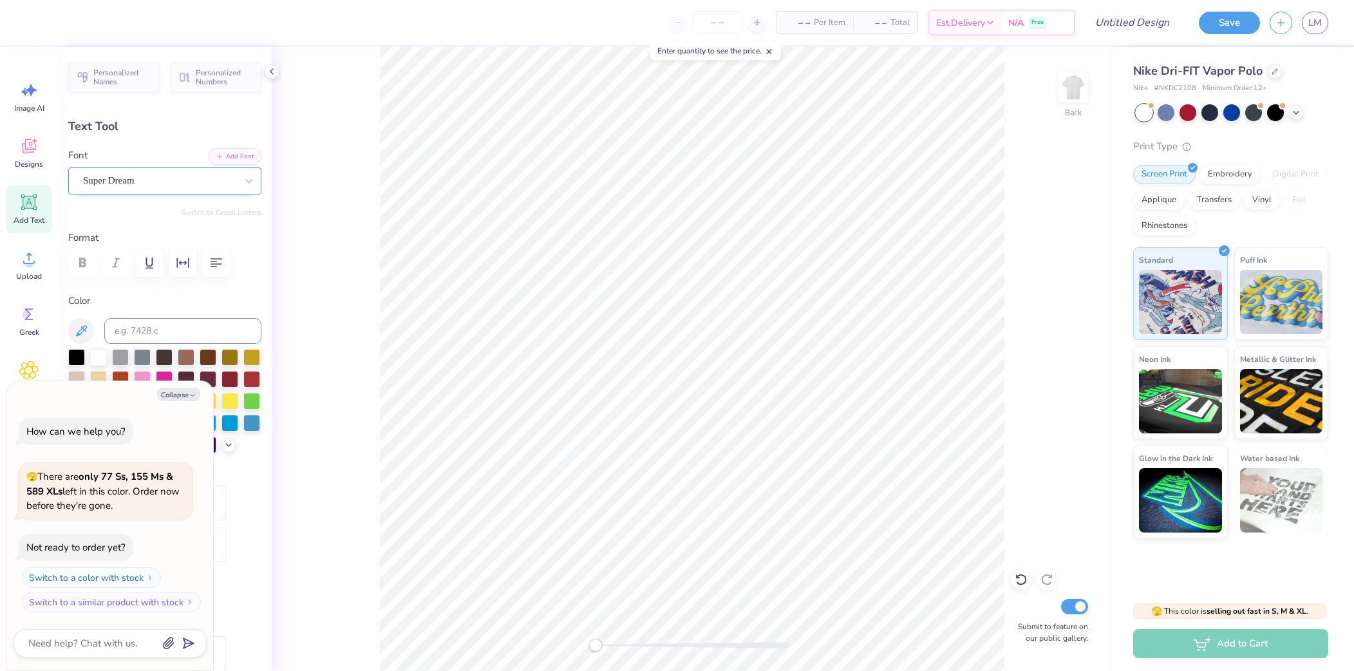
click at [140, 175] on div "Super Dream" at bounding box center [160, 181] width 156 height 20
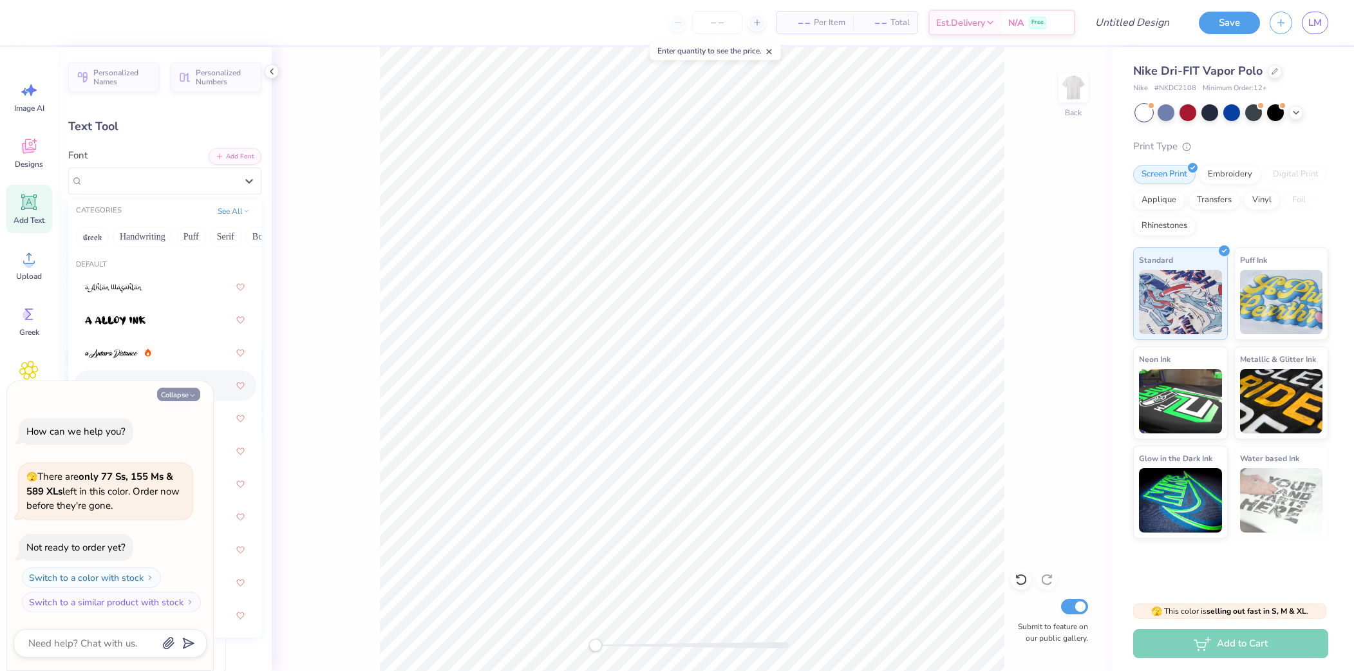
click at [177, 396] on button "Collapse" at bounding box center [178, 395] width 43 height 14
type textarea "x"
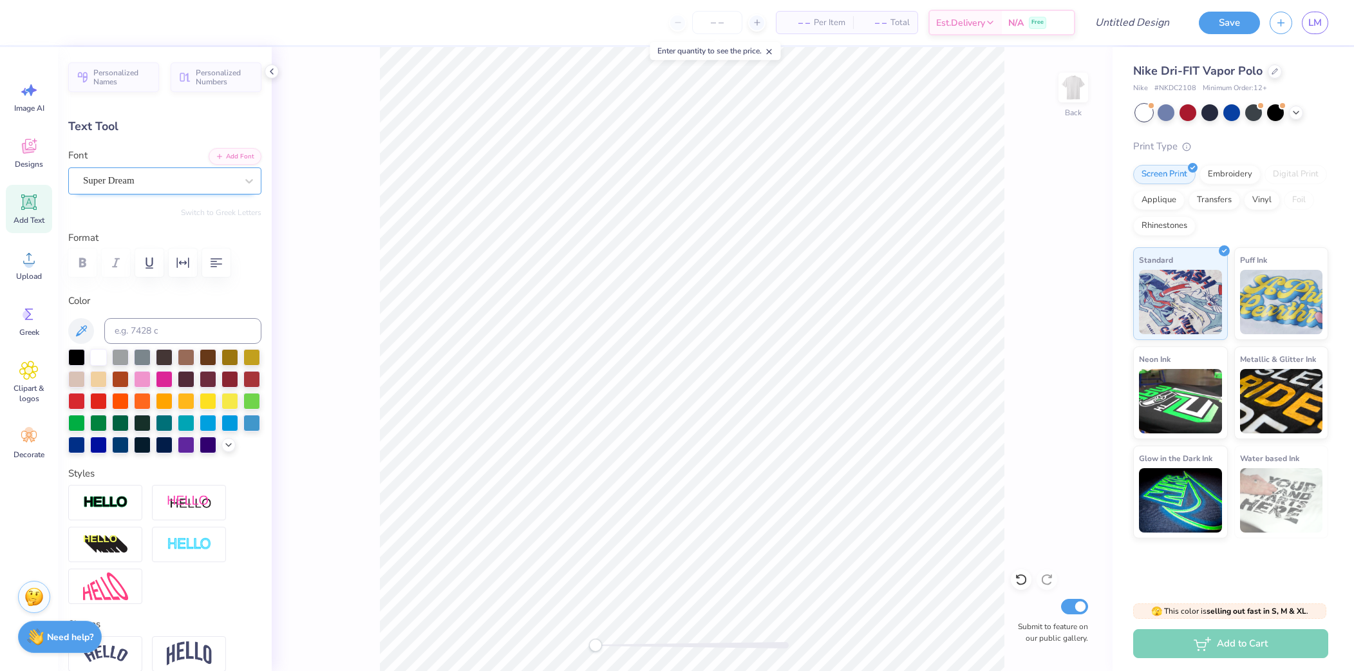
click at [169, 181] on div "Super Dream" at bounding box center [160, 181] width 156 height 20
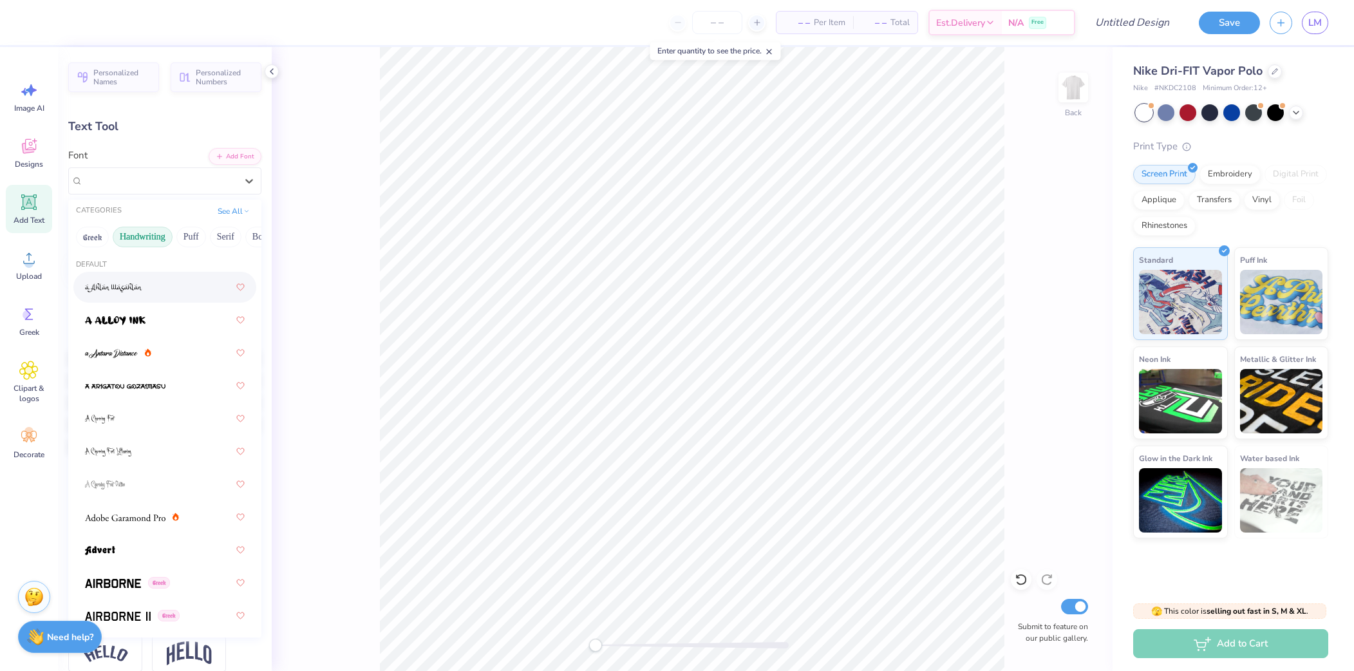
click at [166, 238] on button "Handwriting" at bounding box center [143, 237] width 60 height 21
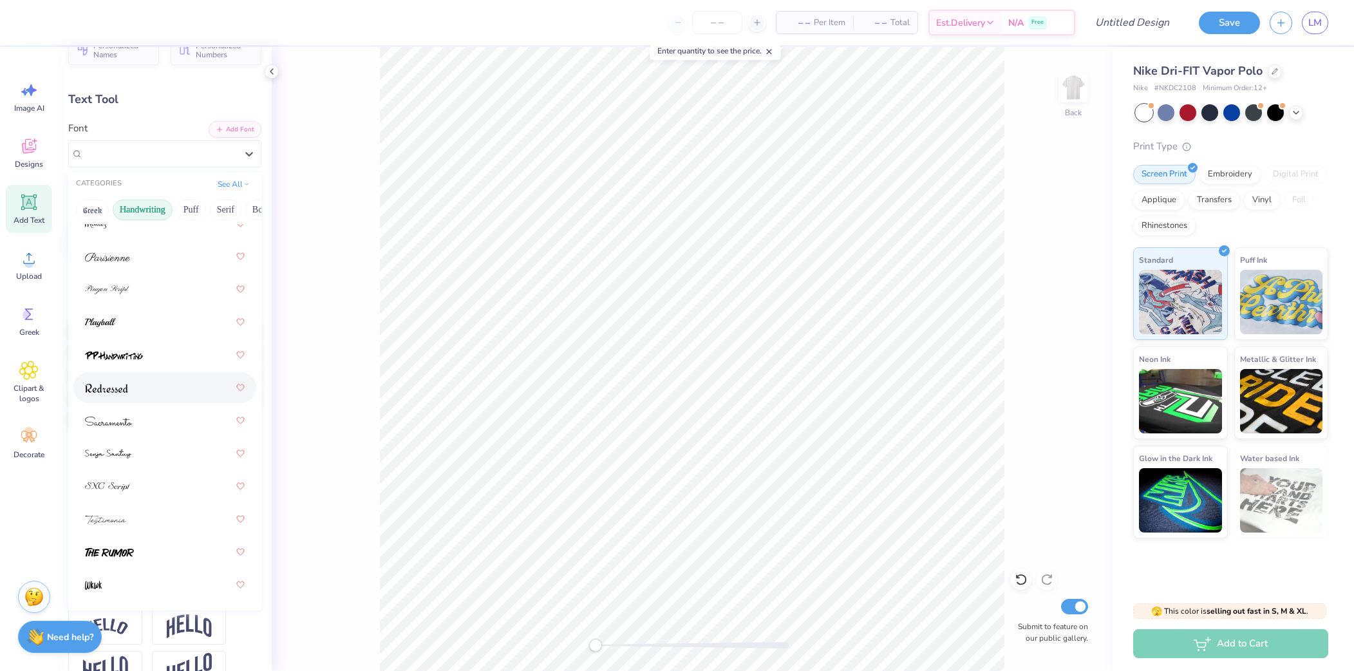
scroll to position [49, 0]
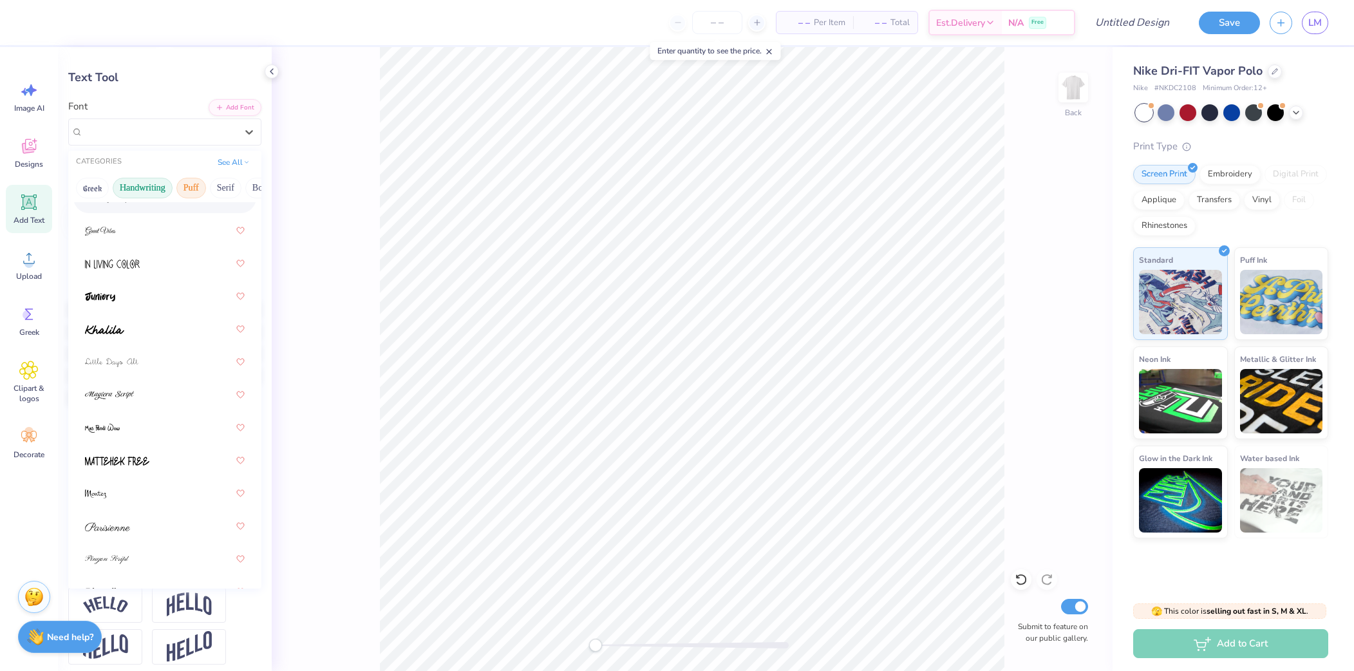
click at [195, 184] on button "Puff" at bounding box center [191, 188] width 30 height 21
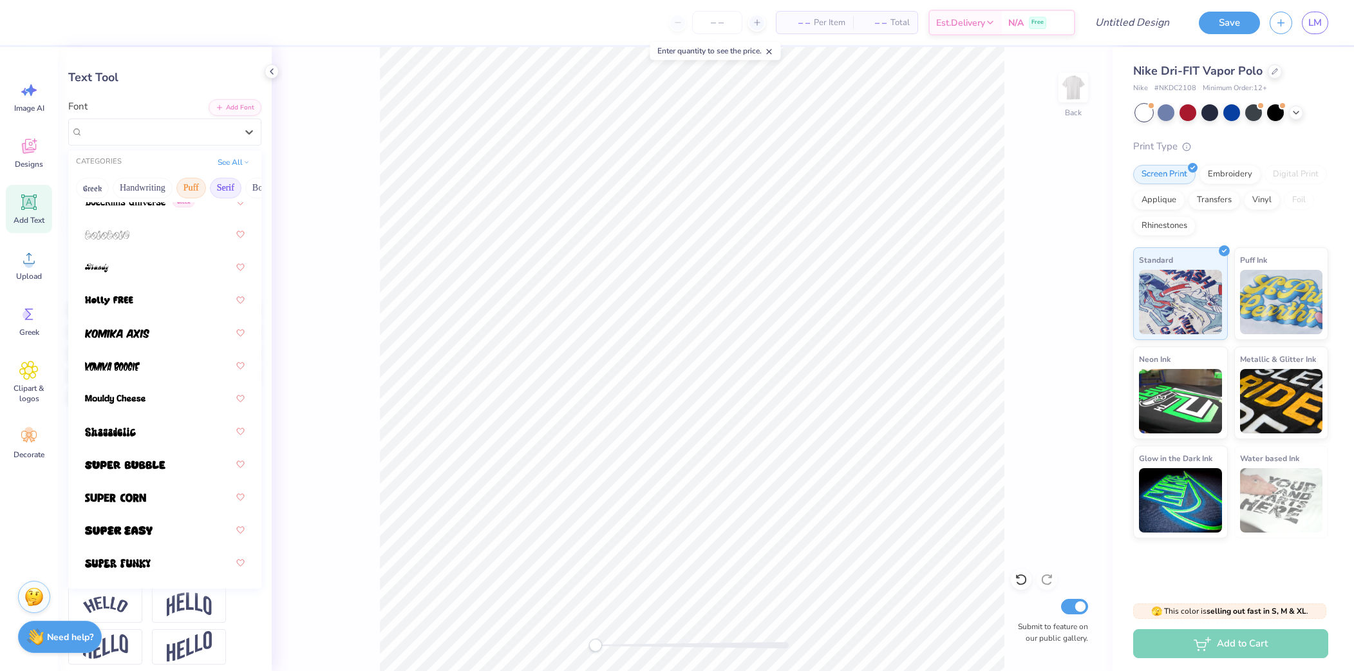
click at [214, 189] on button "Serif" at bounding box center [226, 188] width 32 height 21
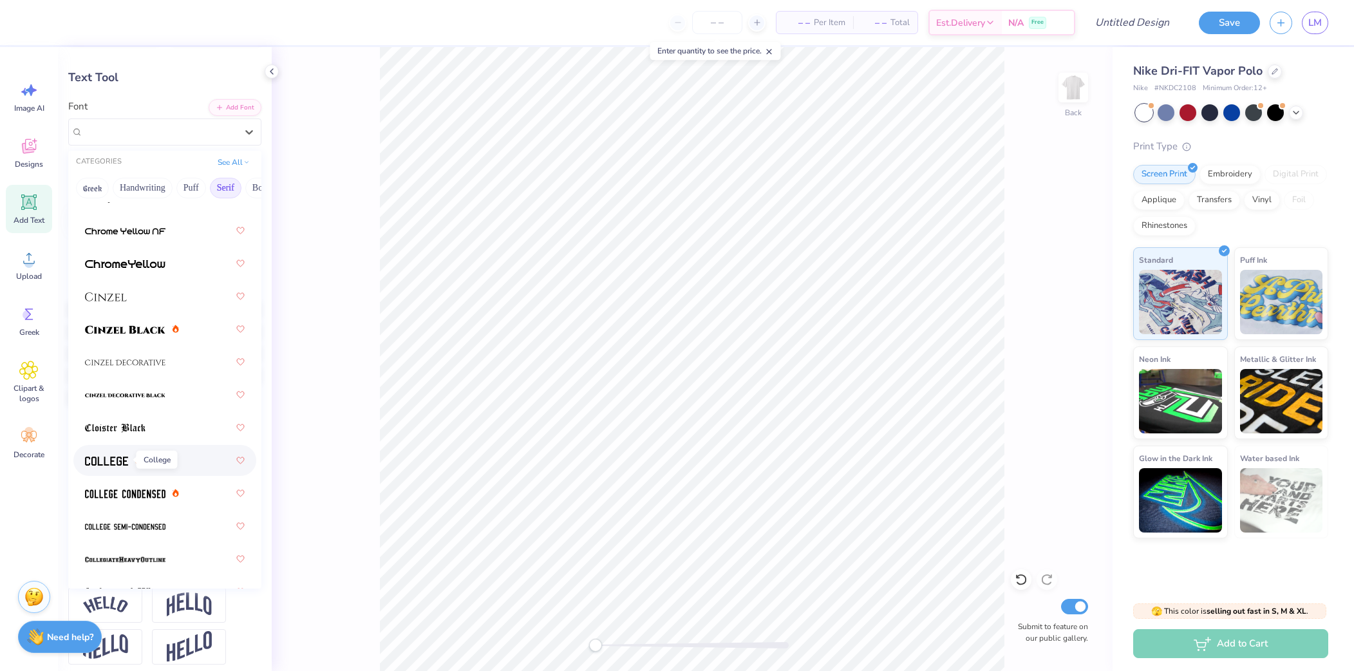
click at [111, 459] on img at bounding box center [106, 461] width 43 height 9
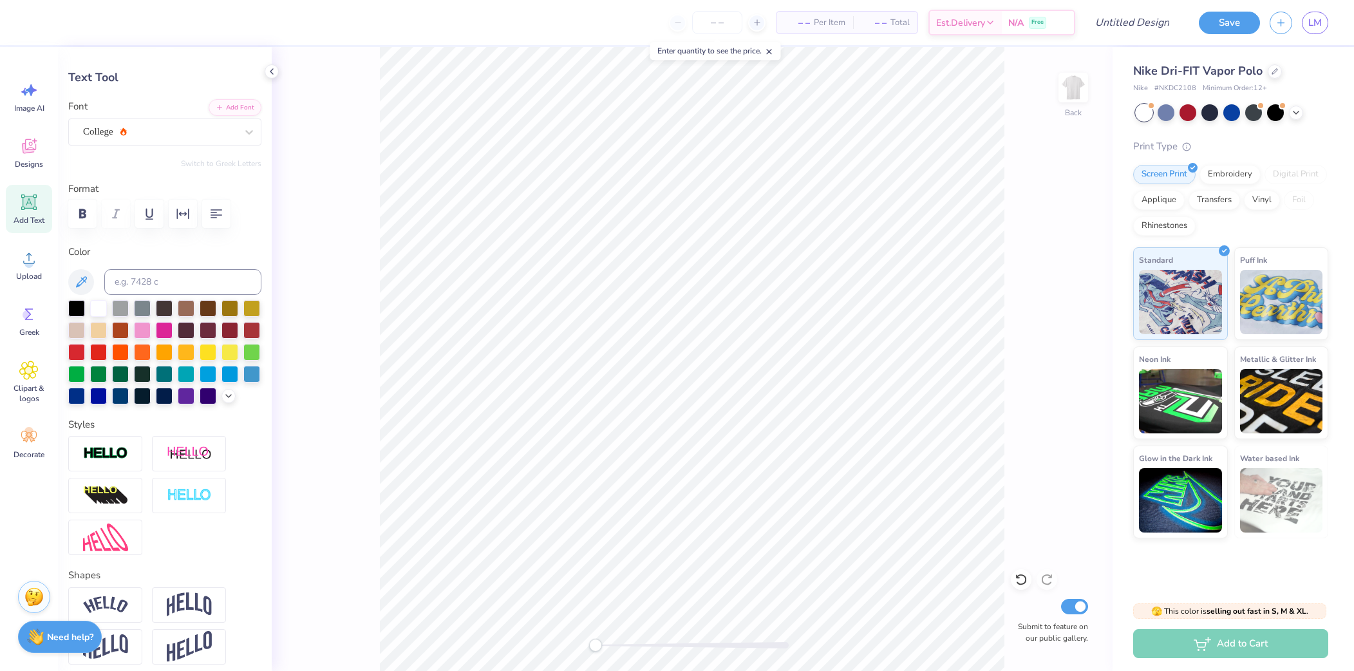
type textarea "T"
type textarea "University of San Diego"
type input "7.82"
type input "0.51"
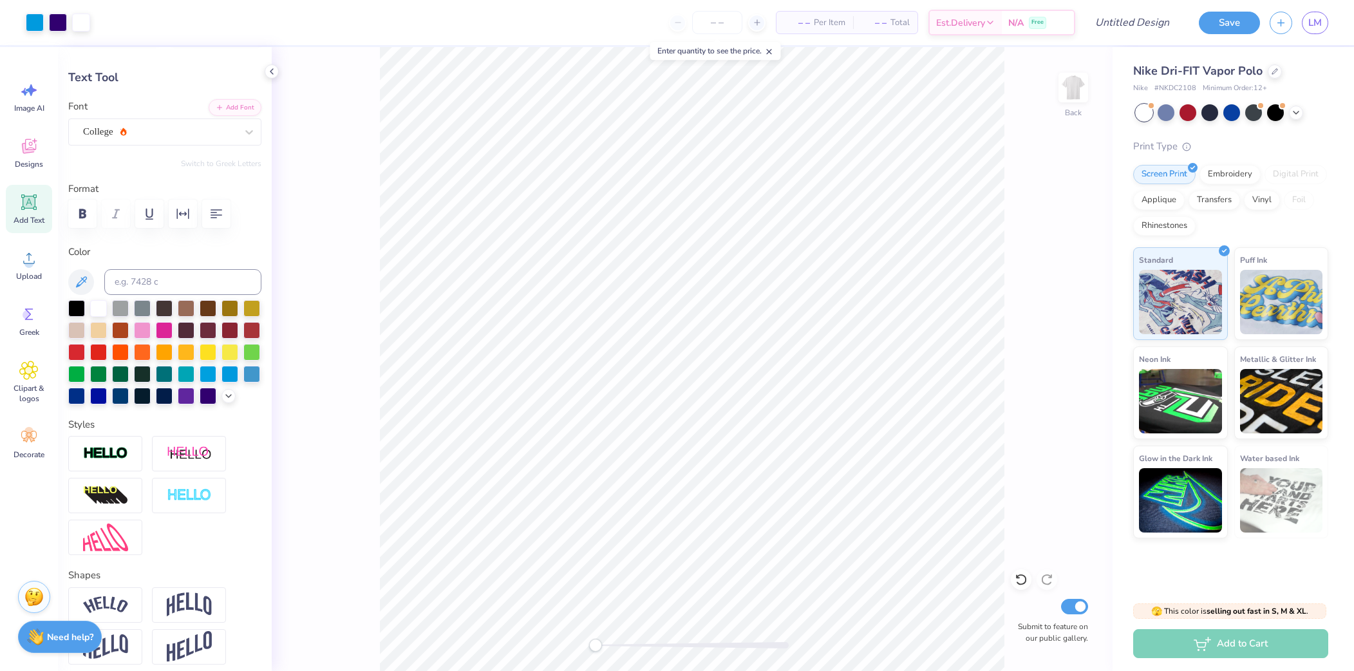
type input "11.99"
type input "4.67"
type input "0.31"
click at [28, 17] on div "– – Per Item – – Total Est. Delivery N/A Free Design Title Save LM" at bounding box center [677, 22] width 1354 height 45
click at [208, 395] on div at bounding box center [208, 394] width 17 height 17
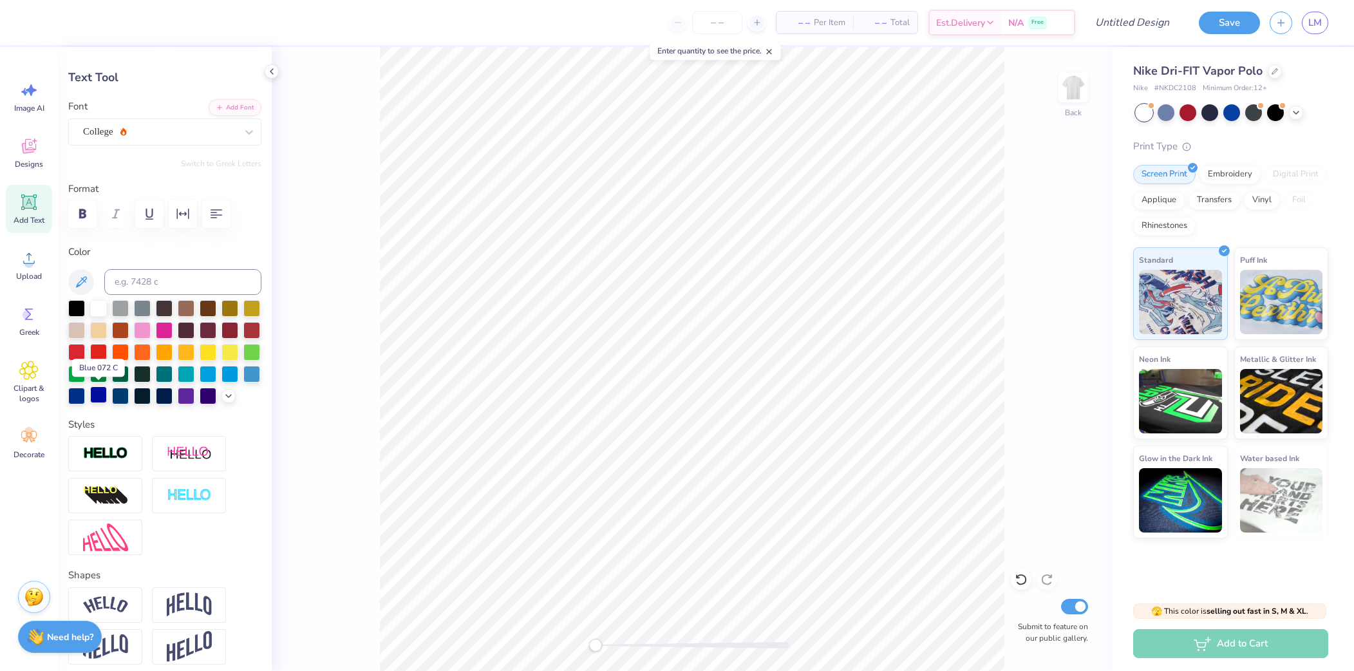
click at [102, 395] on div at bounding box center [98, 394] width 17 height 17
click at [119, 395] on div at bounding box center [120, 394] width 17 height 17
click at [138, 393] on div at bounding box center [142, 394] width 17 height 17
type input "3.54"
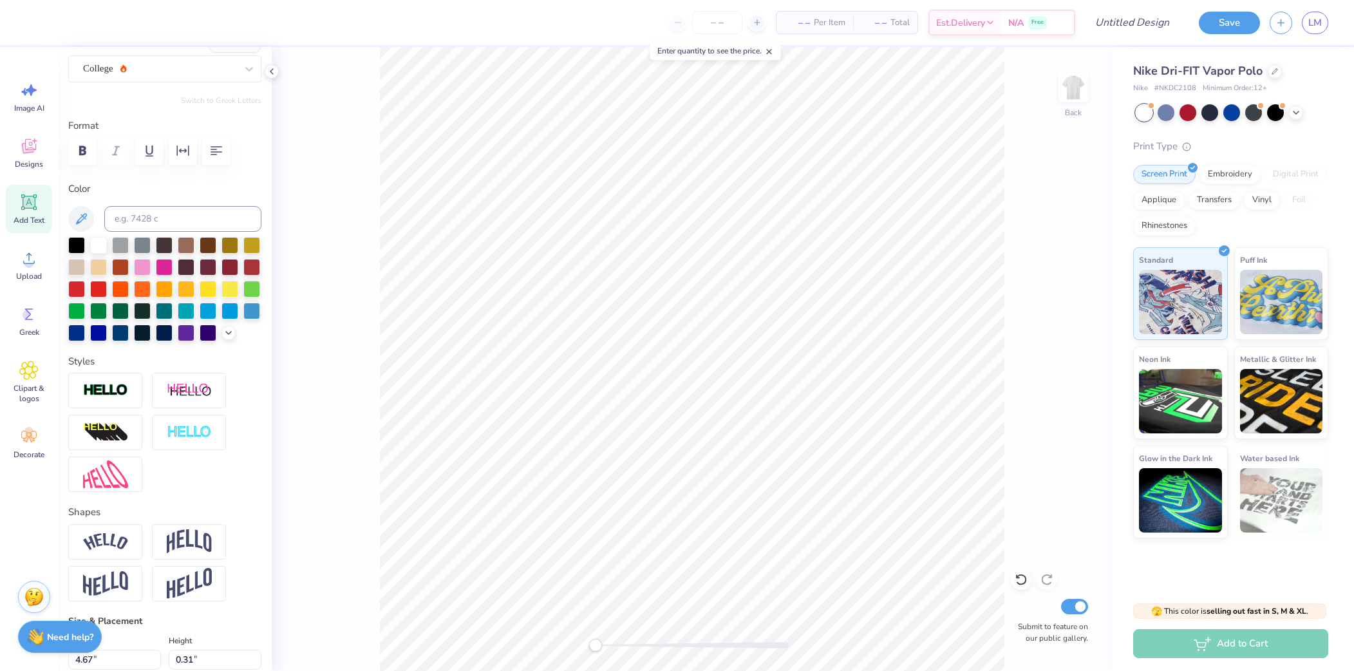
scroll to position [151, 0]
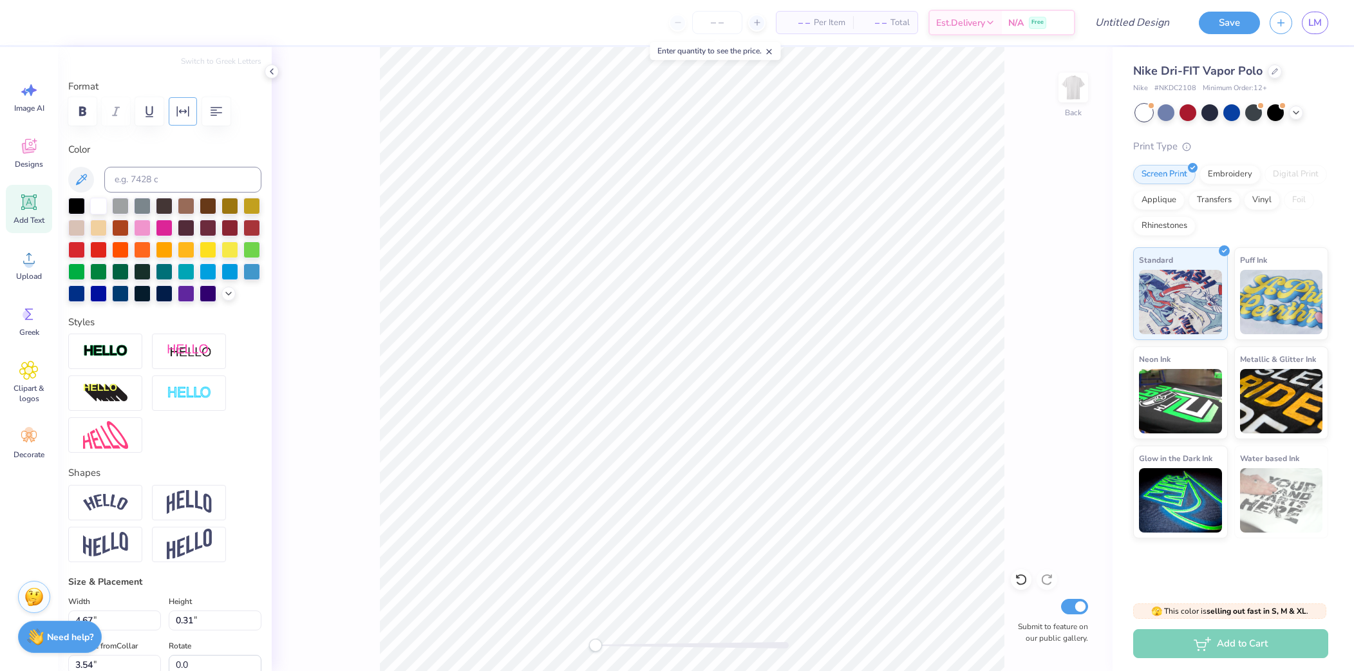
click at [183, 111] on icon "button" at bounding box center [183, 111] width 12 height 10
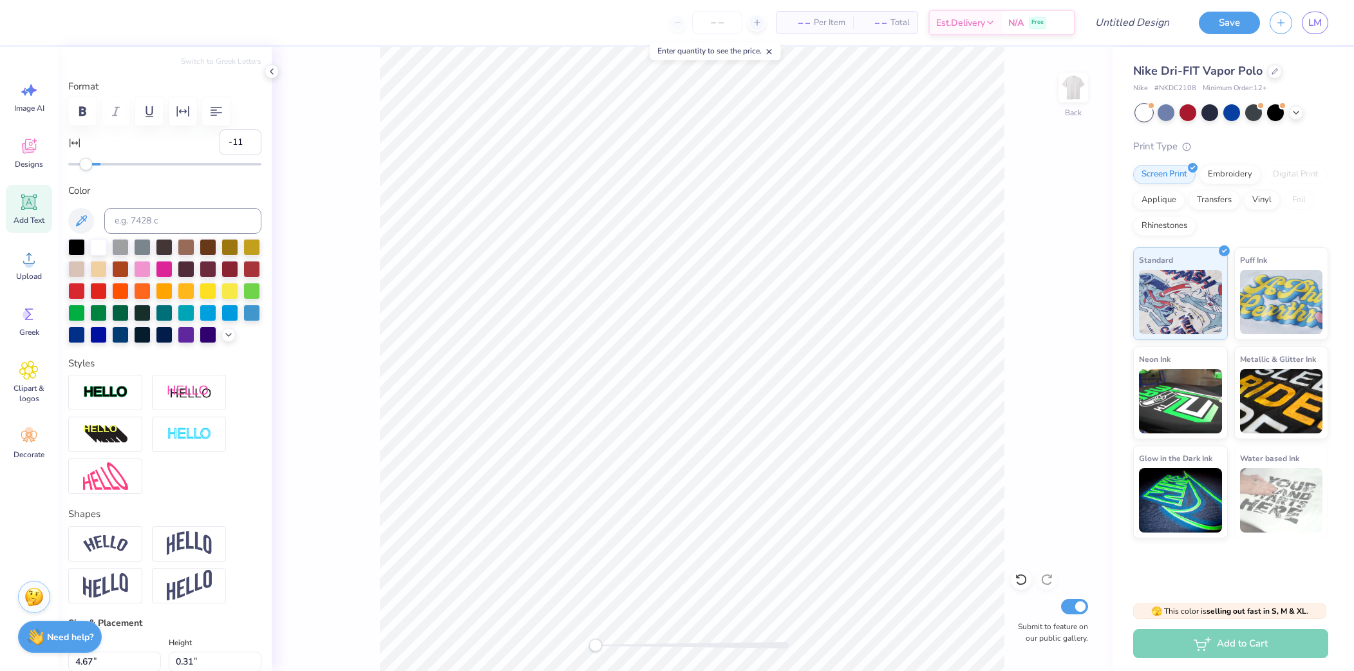
type input "-12"
drag, startPoint x: 104, startPoint y: 164, endPoint x: 82, endPoint y: 163, distance: 21.9
click at [82, 163] on div "Accessibility label" at bounding box center [86, 164] width 13 height 13
type input "-2"
drag, startPoint x: 86, startPoint y: 164, endPoint x: 97, endPoint y: 166, distance: 11.2
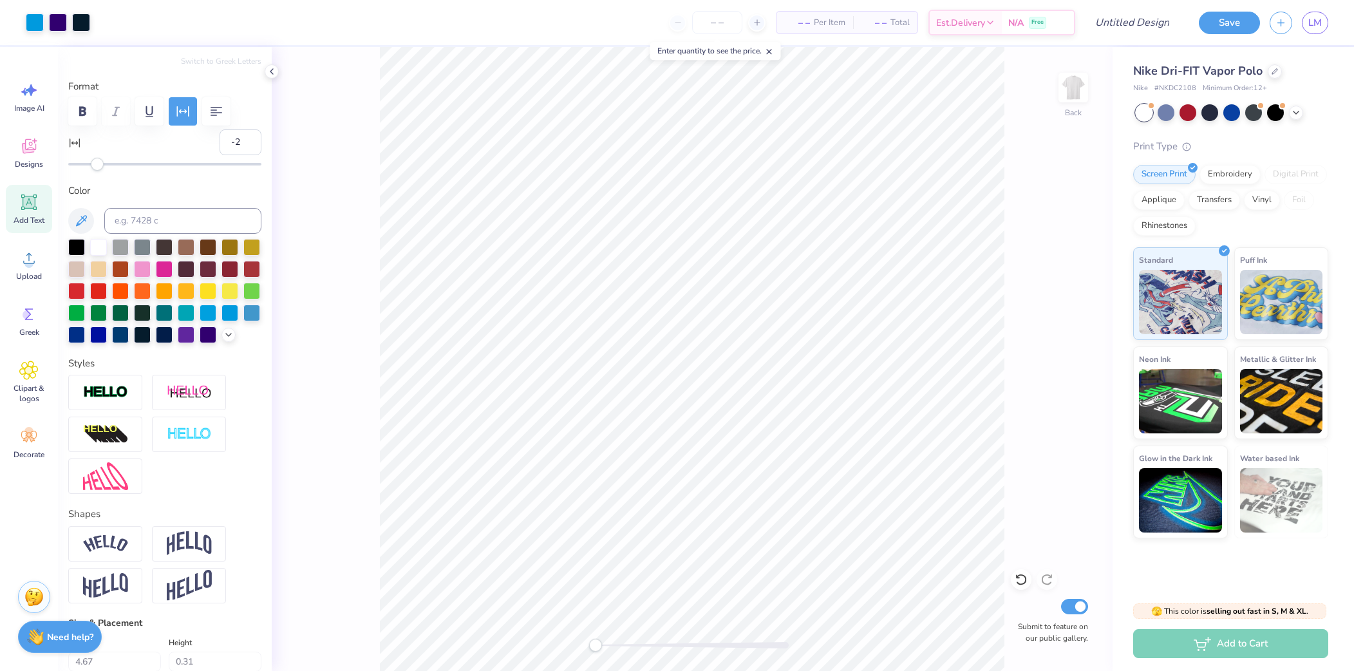
click at [97, 166] on div "Accessibility label" at bounding box center [97, 164] width 13 height 13
type input "-5"
click at [93, 165] on div "Accessibility label" at bounding box center [94, 164] width 13 height 13
type input "-7"
click at [89, 164] on div "Accessibility label" at bounding box center [89, 164] width 13 height 13
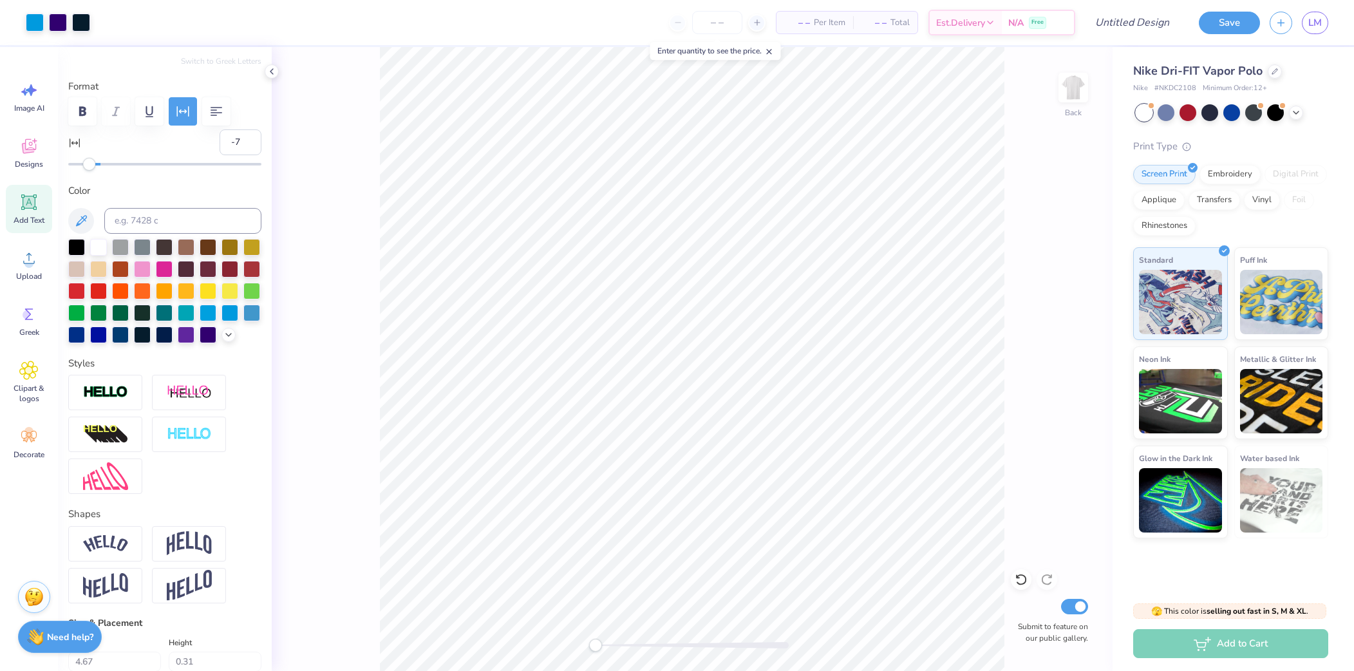
type input "-4"
click at [93, 168] on div at bounding box center [164, 164] width 193 height 13
click at [164, 336] on div at bounding box center [164, 333] width 17 height 17
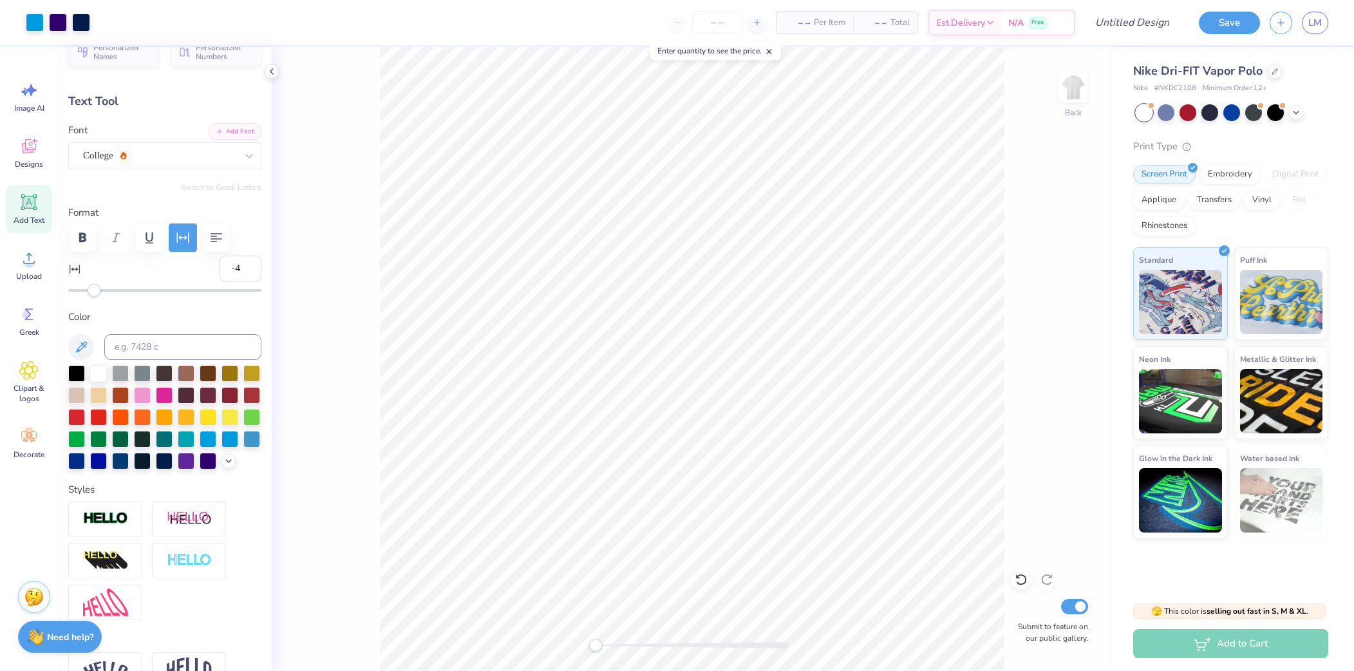
scroll to position [0, 0]
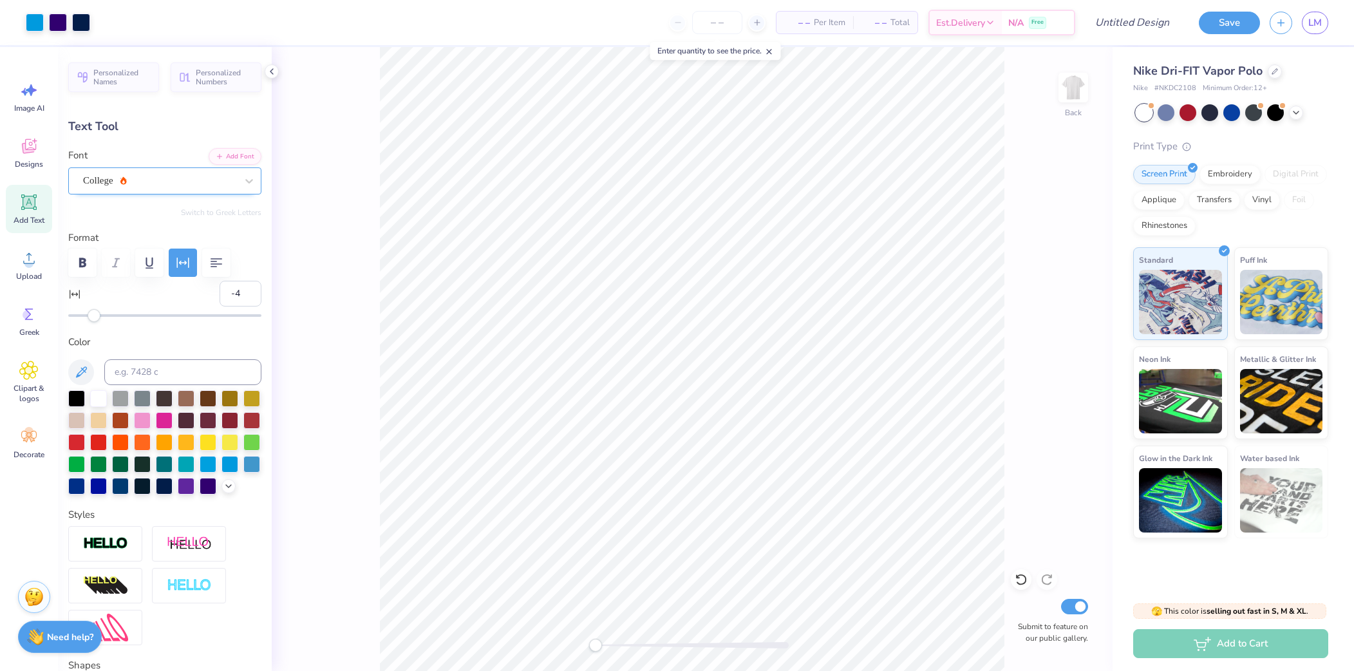
click at [181, 184] on div "College" at bounding box center [160, 181] width 156 height 20
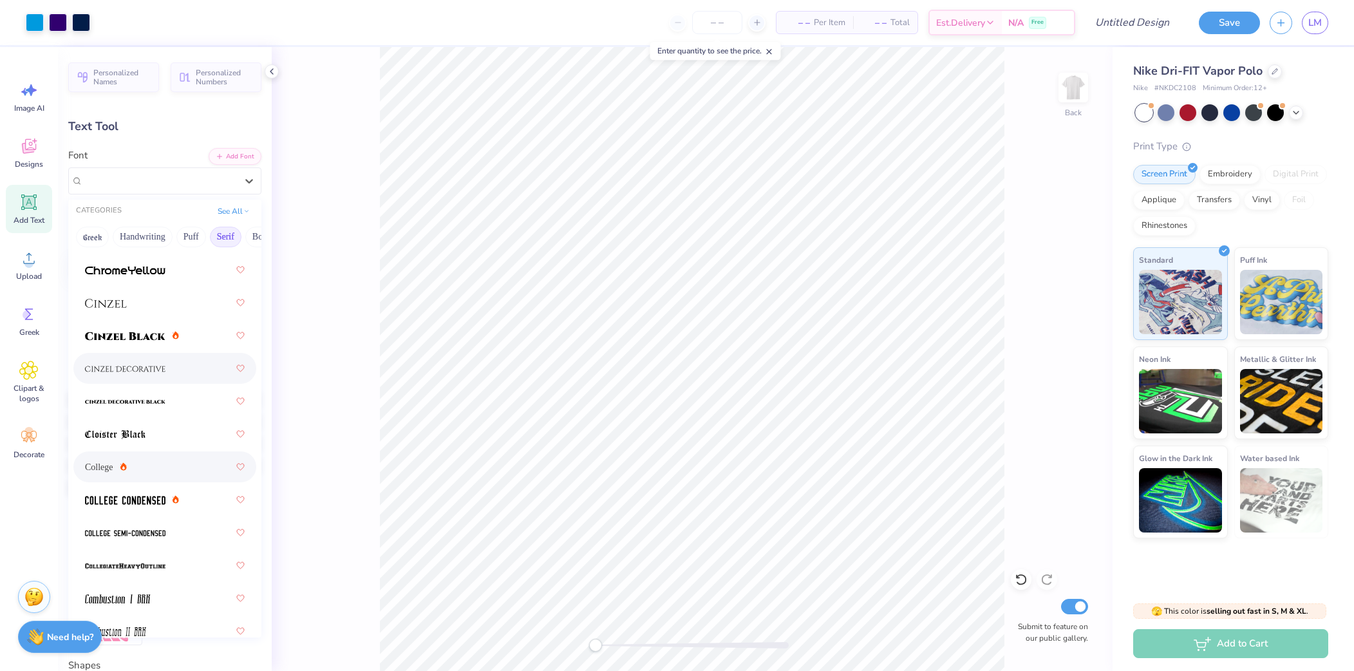
scroll to position [318, 0]
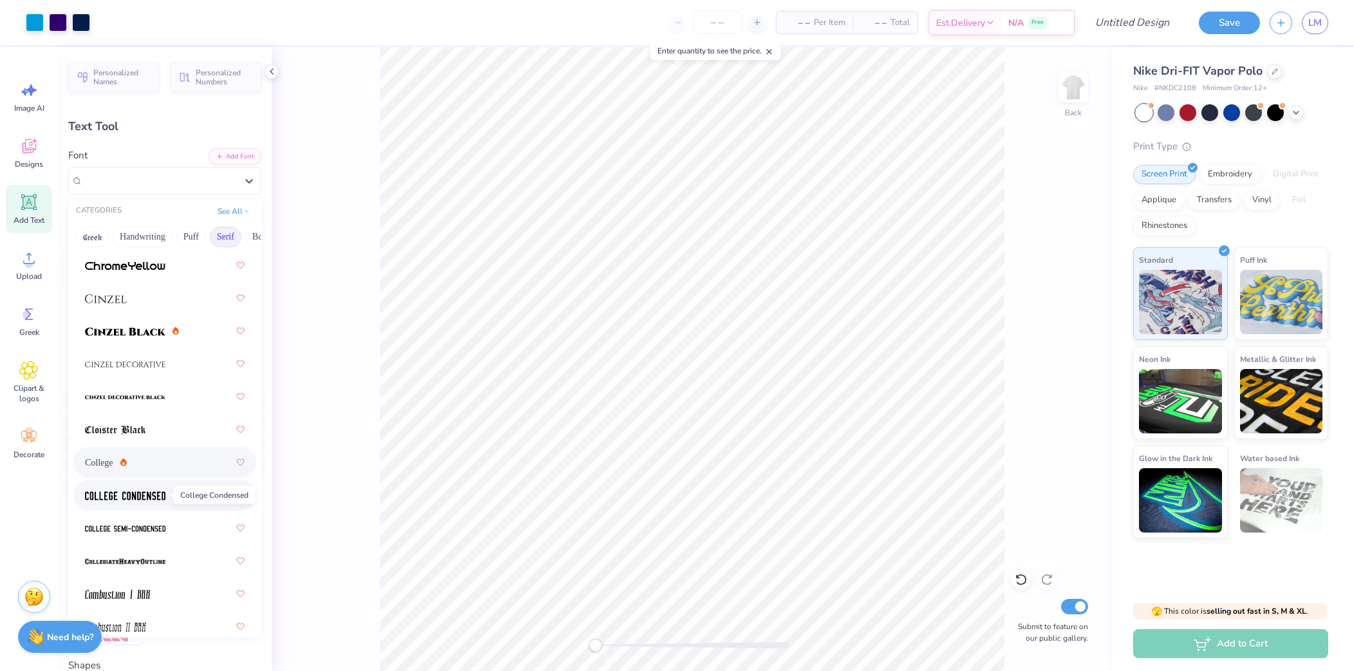
click at [151, 495] on img at bounding box center [125, 495] width 81 height 9
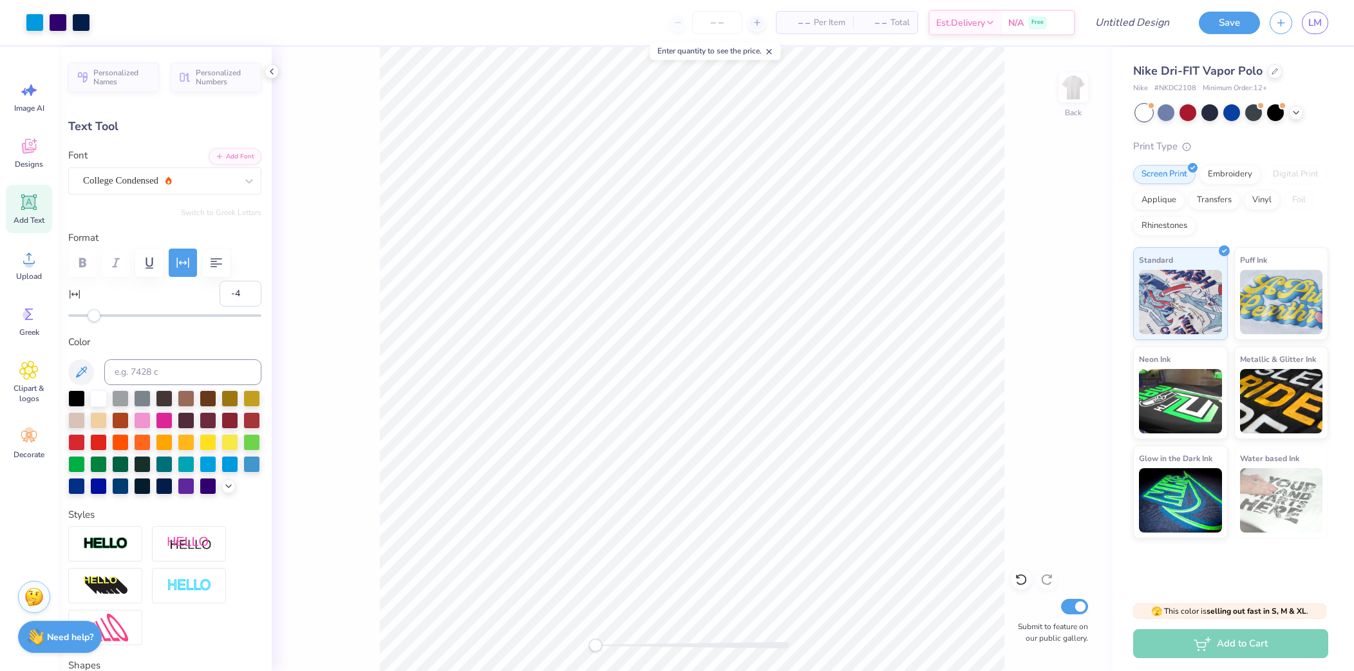
type input "-1"
click at [99, 320] on div at bounding box center [164, 315] width 193 height 13
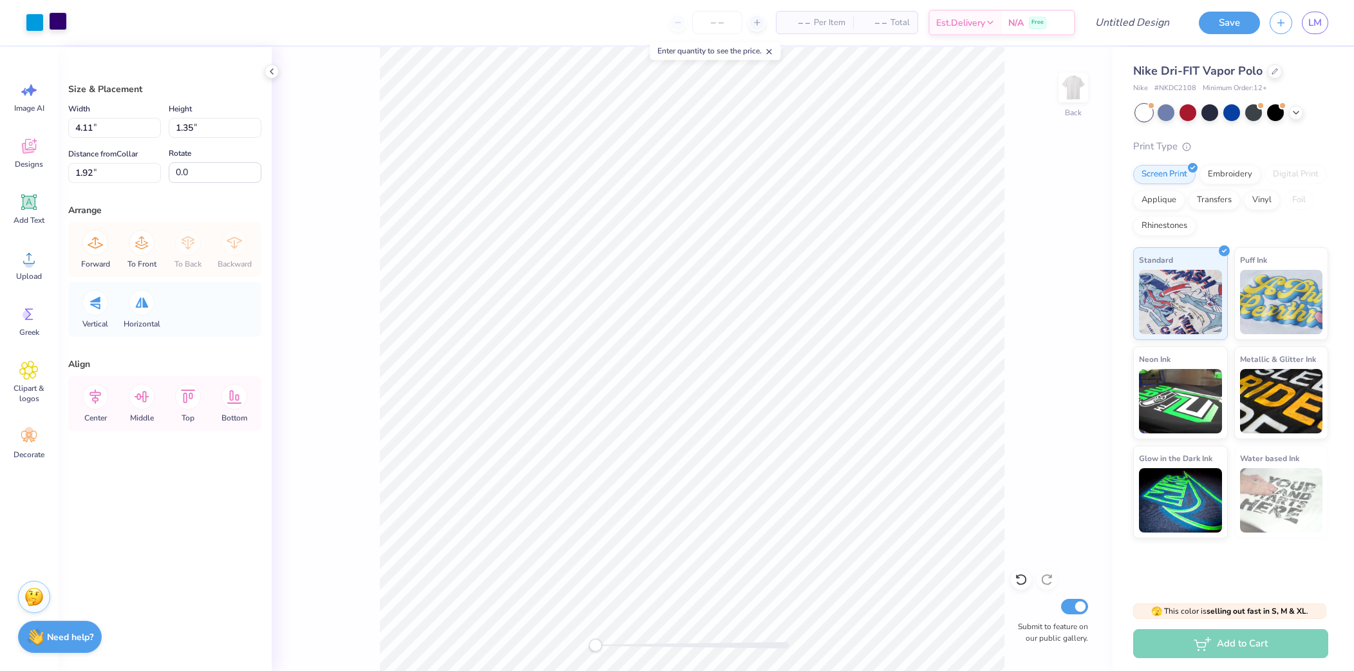
click at [56, 22] on div at bounding box center [58, 21] width 18 height 18
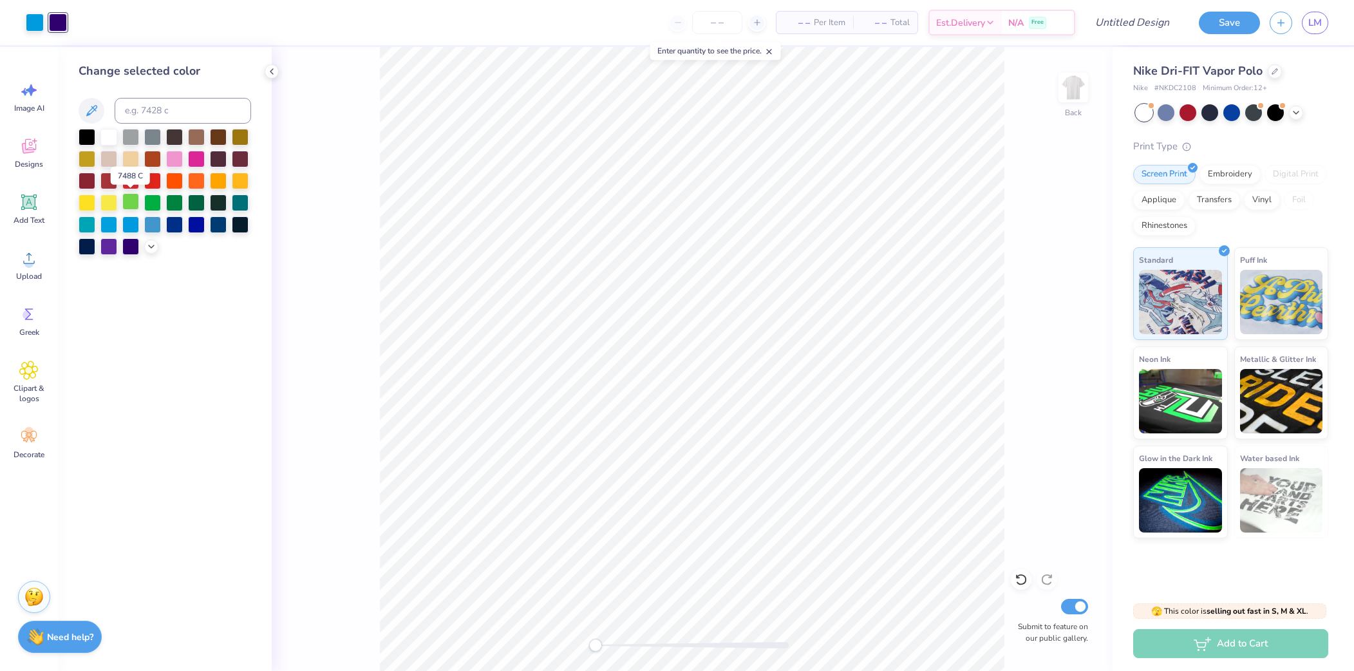
click at [129, 206] on div at bounding box center [130, 201] width 17 height 17
click at [37, 21] on div at bounding box center [35, 21] width 18 height 18
click at [216, 227] on div at bounding box center [218, 223] width 17 height 17
click at [61, 24] on div at bounding box center [58, 21] width 18 height 18
click at [111, 223] on div at bounding box center [108, 223] width 17 height 17
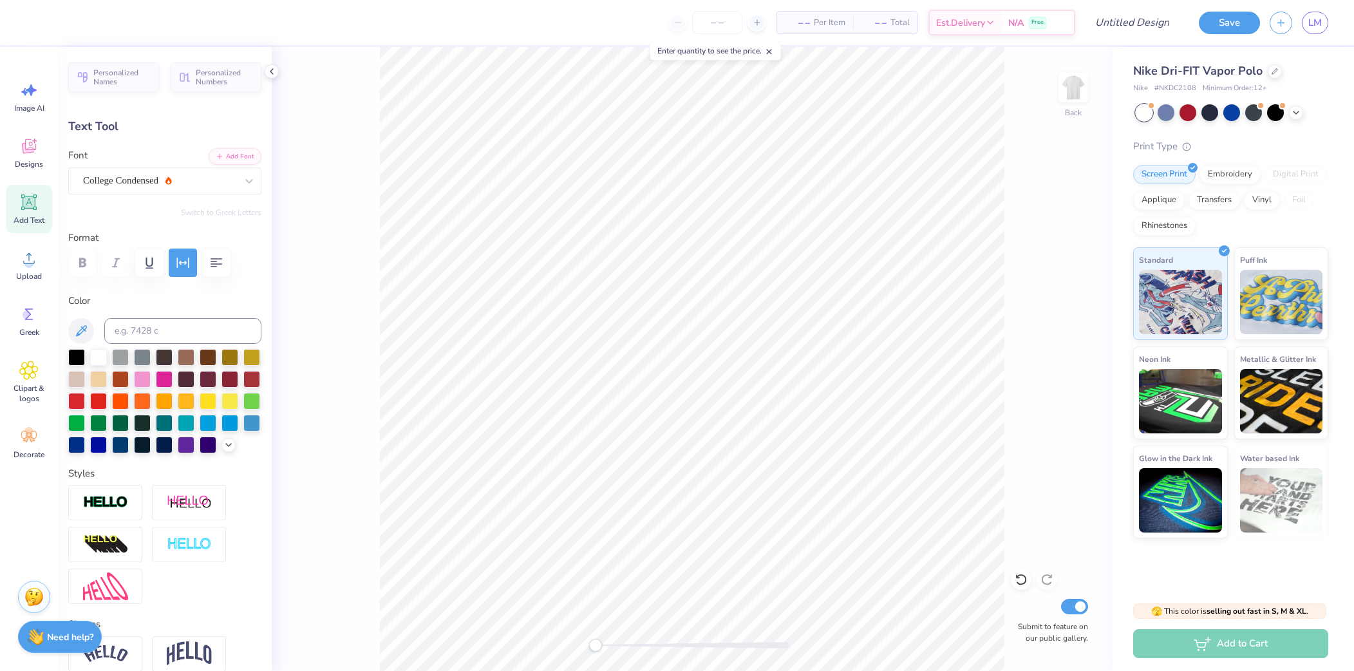
type input "3.95"
type input "0.33"
click at [56, 24] on div at bounding box center [58, 21] width 18 height 18
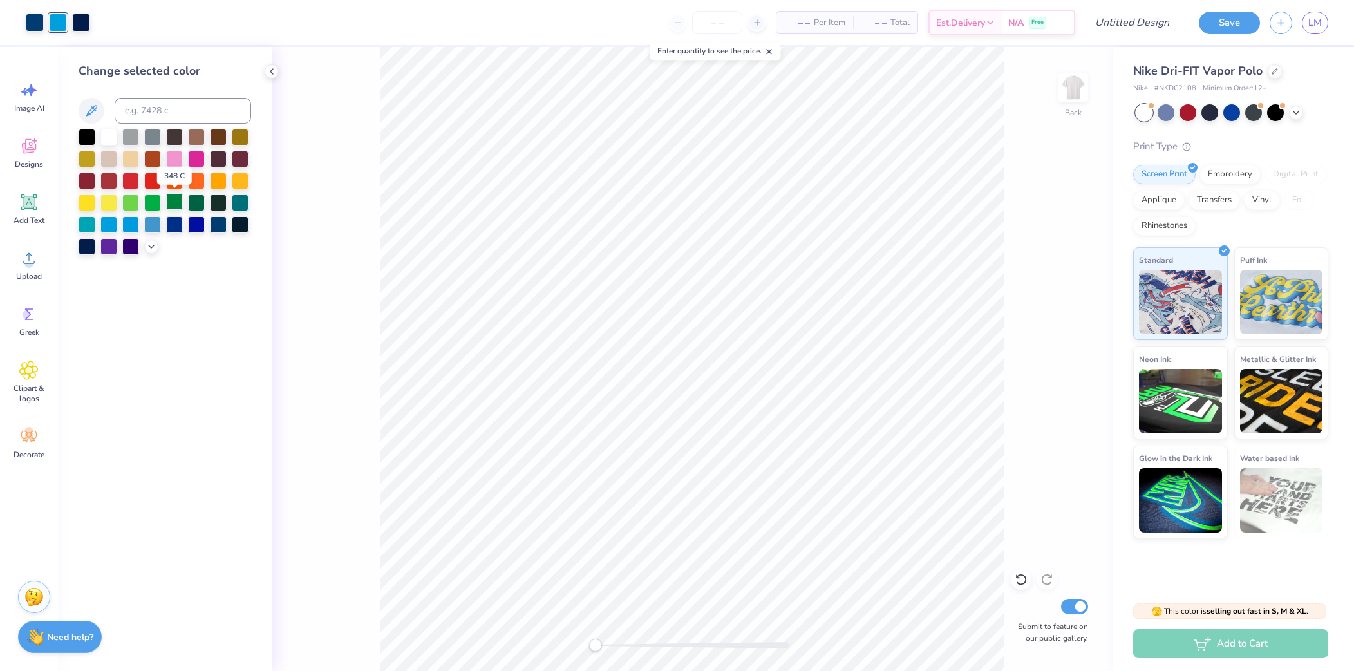
click at [173, 203] on div at bounding box center [174, 201] width 17 height 17
click at [35, 16] on div at bounding box center [35, 21] width 18 height 18
click at [147, 227] on div at bounding box center [152, 223] width 17 height 17
click at [84, 24] on div at bounding box center [81, 21] width 18 height 18
click at [56, 24] on div at bounding box center [58, 21] width 18 height 18
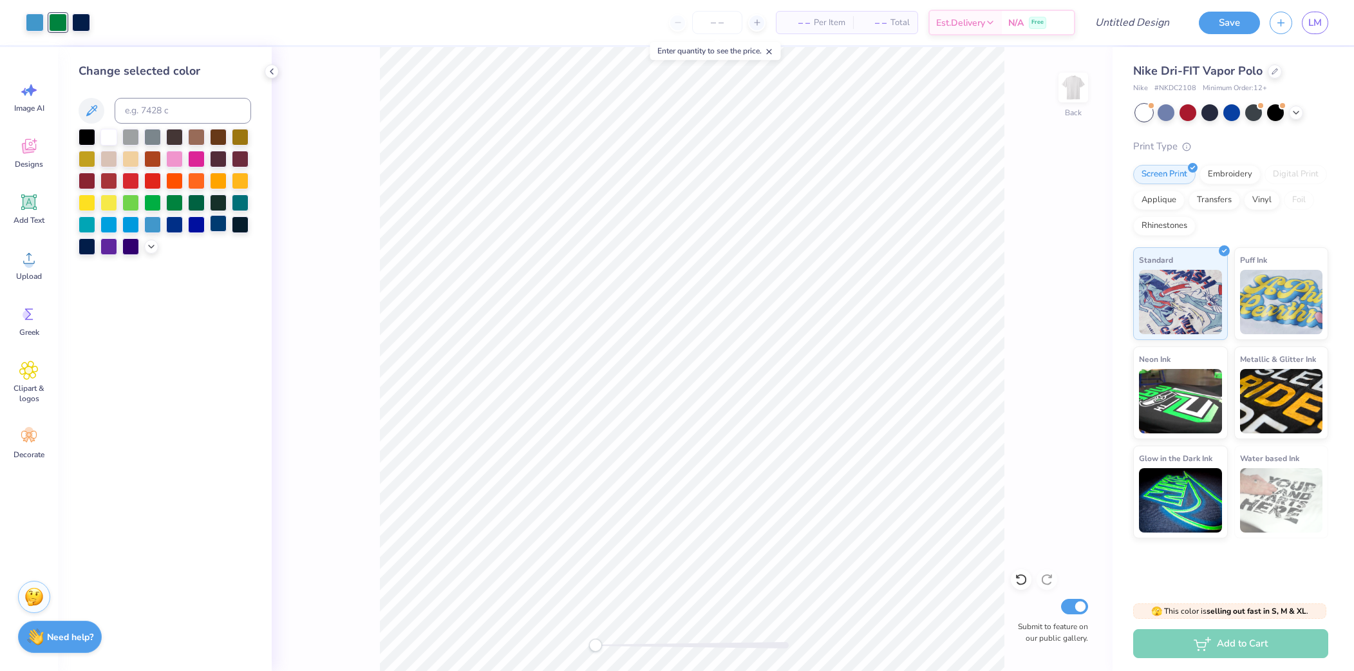
click at [217, 228] on div at bounding box center [218, 223] width 17 height 17
click at [90, 245] on div at bounding box center [87, 245] width 17 height 17
click at [1233, 106] on div at bounding box center [1232, 111] width 17 height 17
click at [1272, 113] on div at bounding box center [1275, 111] width 17 height 17
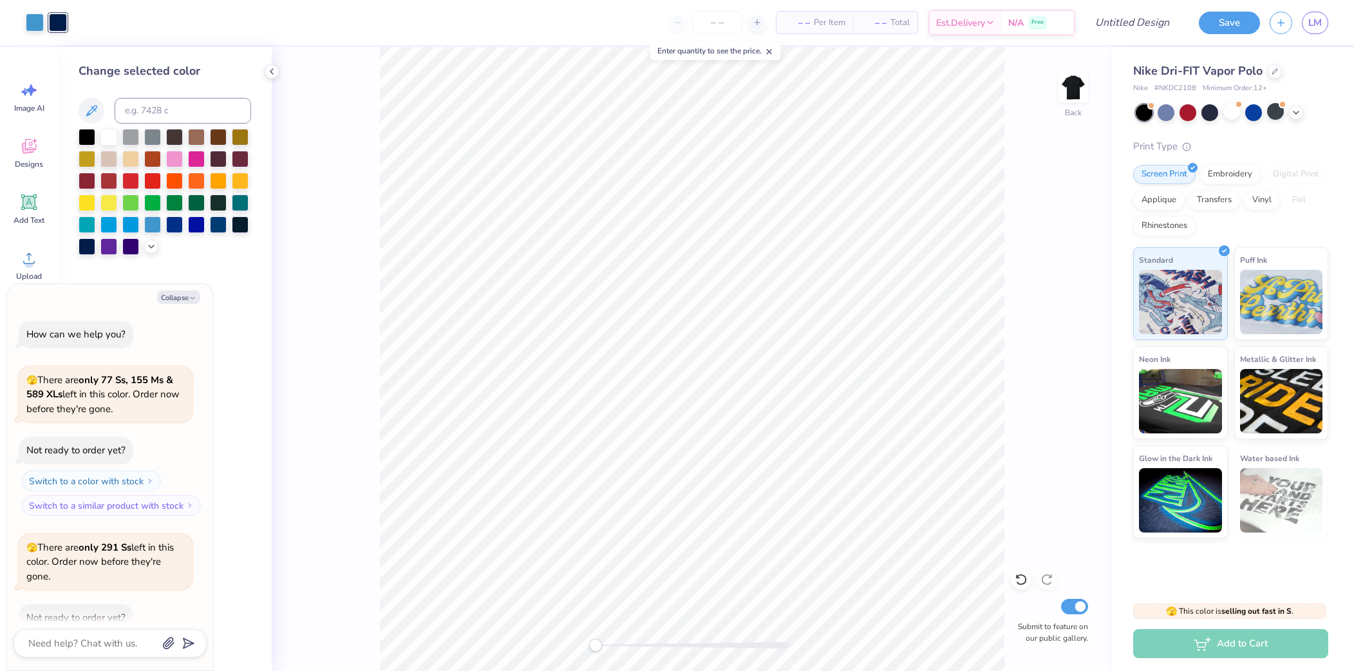
scroll to position [70, 0]
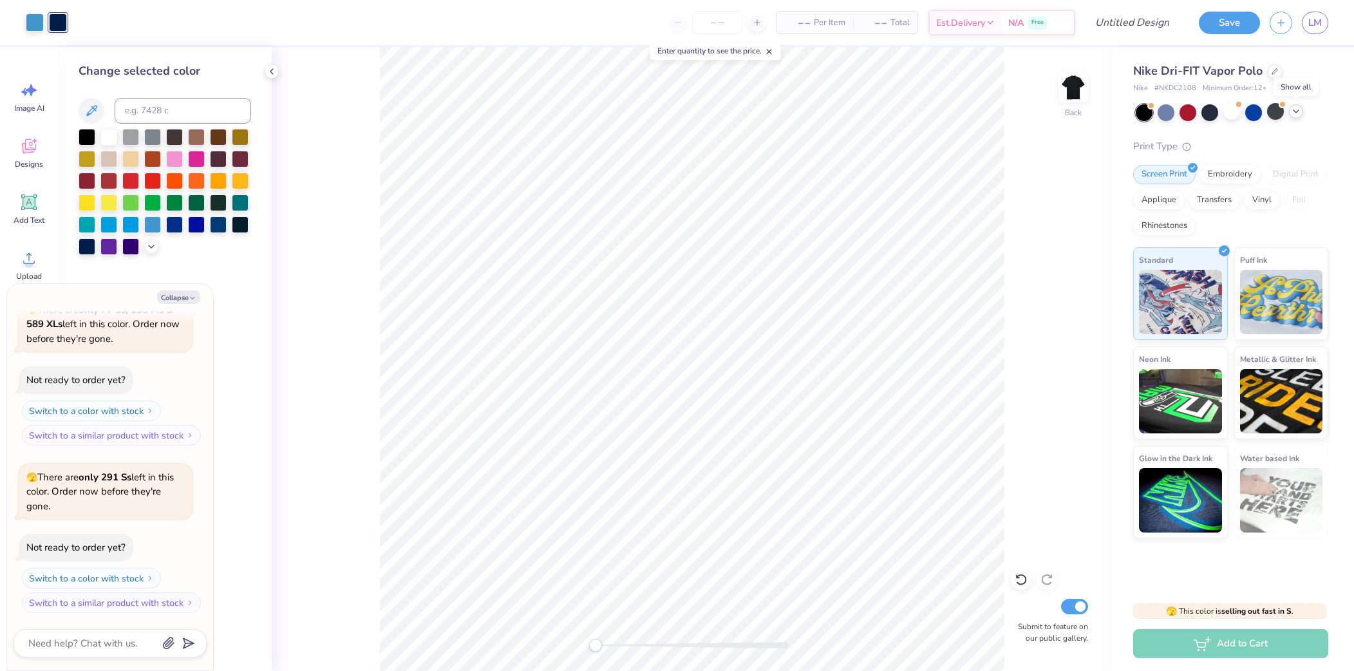
click at [1299, 114] on icon at bounding box center [1296, 111] width 10 height 10
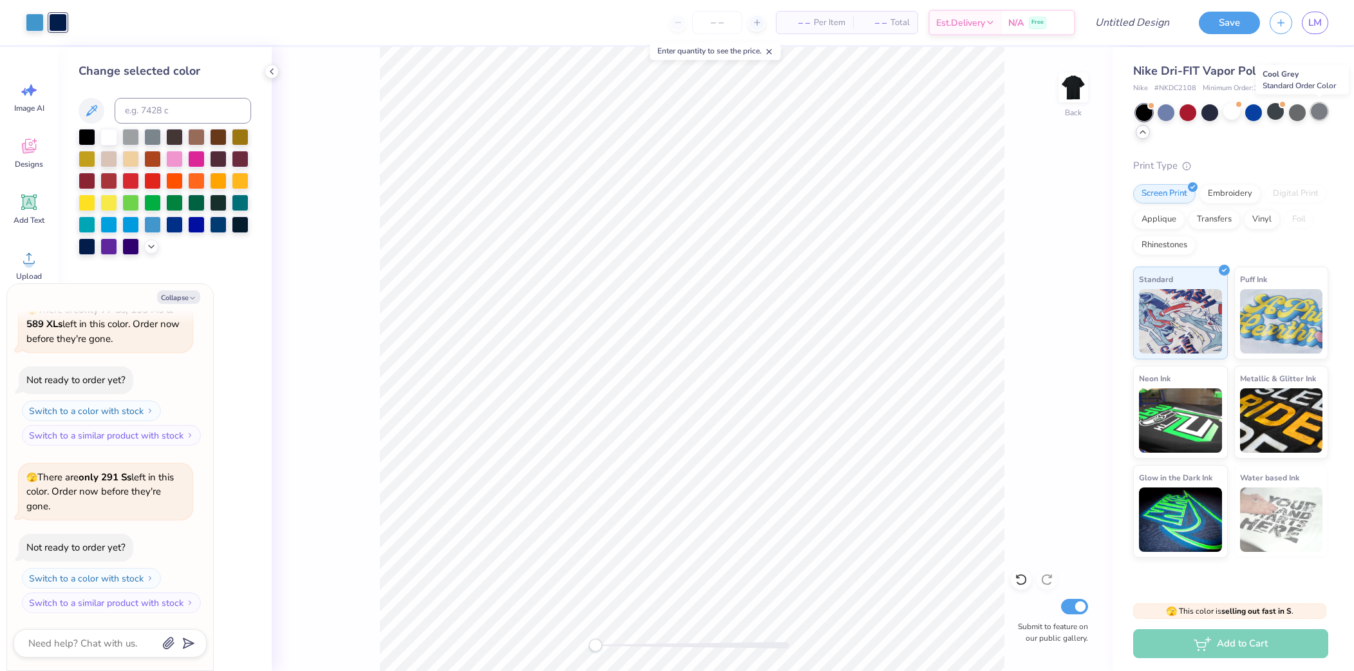
click at [1321, 111] on div at bounding box center [1319, 111] width 17 height 17
click at [1317, 111] on div at bounding box center [1319, 111] width 17 height 17
type textarea "x"
click at [772, 52] on line at bounding box center [769, 52] width 5 height 5
click at [743, 11] on div at bounding box center [717, 22] width 97 height 23
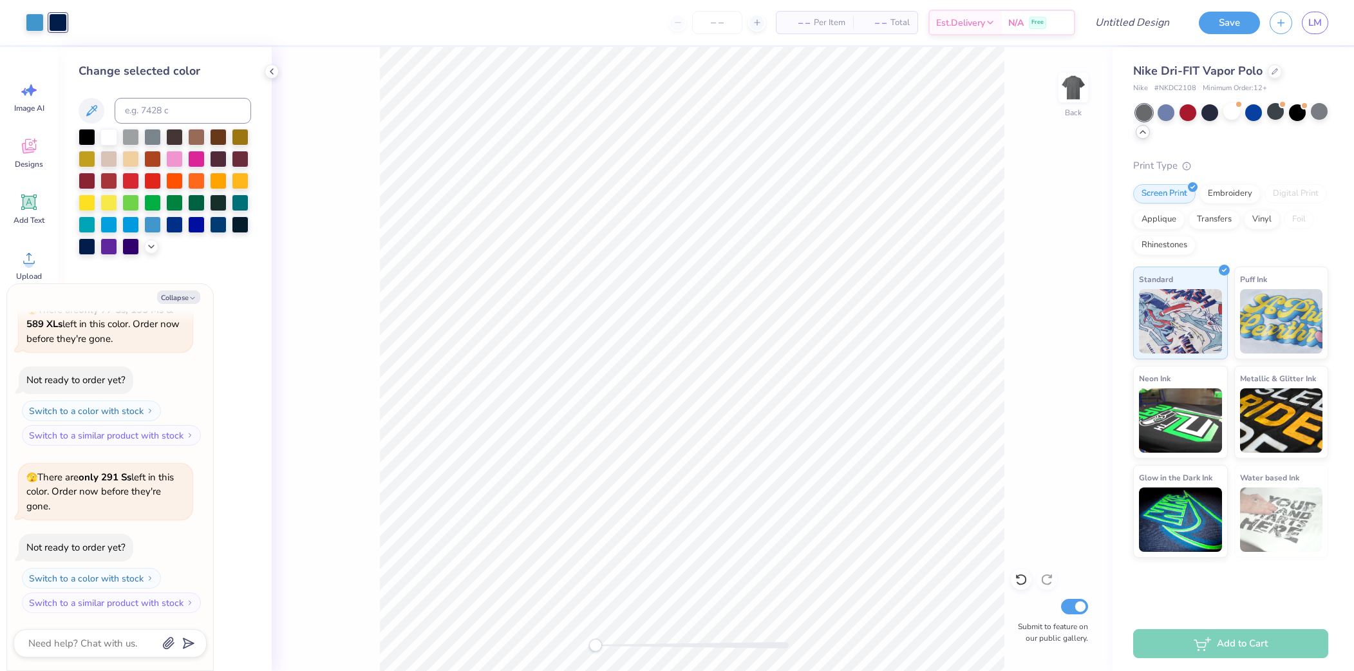
click at [750, 15] on div at bounding box center [717, 22] width 97 height 23
click at [753, 21] on icon at bounding box center [757, 22] width 9 height 9
type input "12"
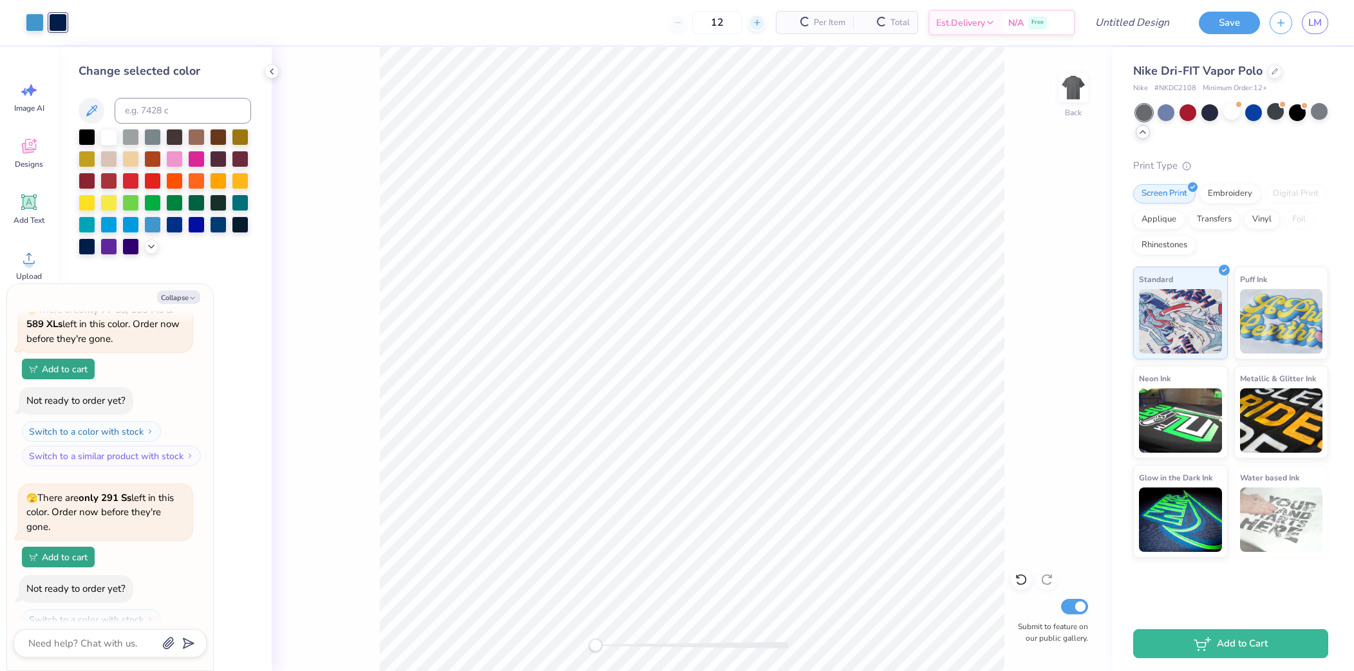
type textarea "x"
click at [694, 26] on input "12" at bounding box center [668, 22] width 50 height 23
drag, startPoint x: 697, startPoint y: 26, endPoint x: 636, endPoint y: 26, distance: 61.2
click at [636, 26] on div "12 $98.77 Per Item $1,185.24 Total Est. Delivery Oct 10 - 13 Free" at bounding box center [576, 22] width 999 height 45
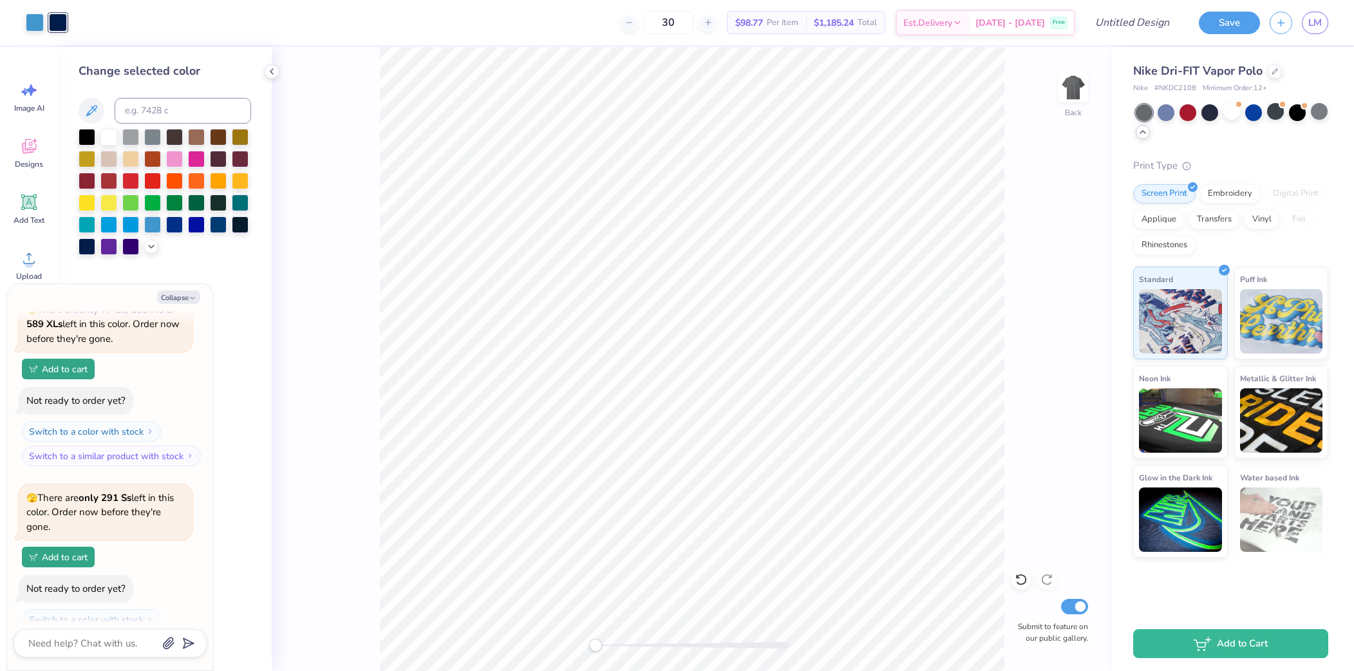
type input "30"
click at [1322, 115] on div at bounding box center [1319, 111] width 17 height 17
type textarea "x"
